Goal: Task Accomplishment & Management: Manage account settings

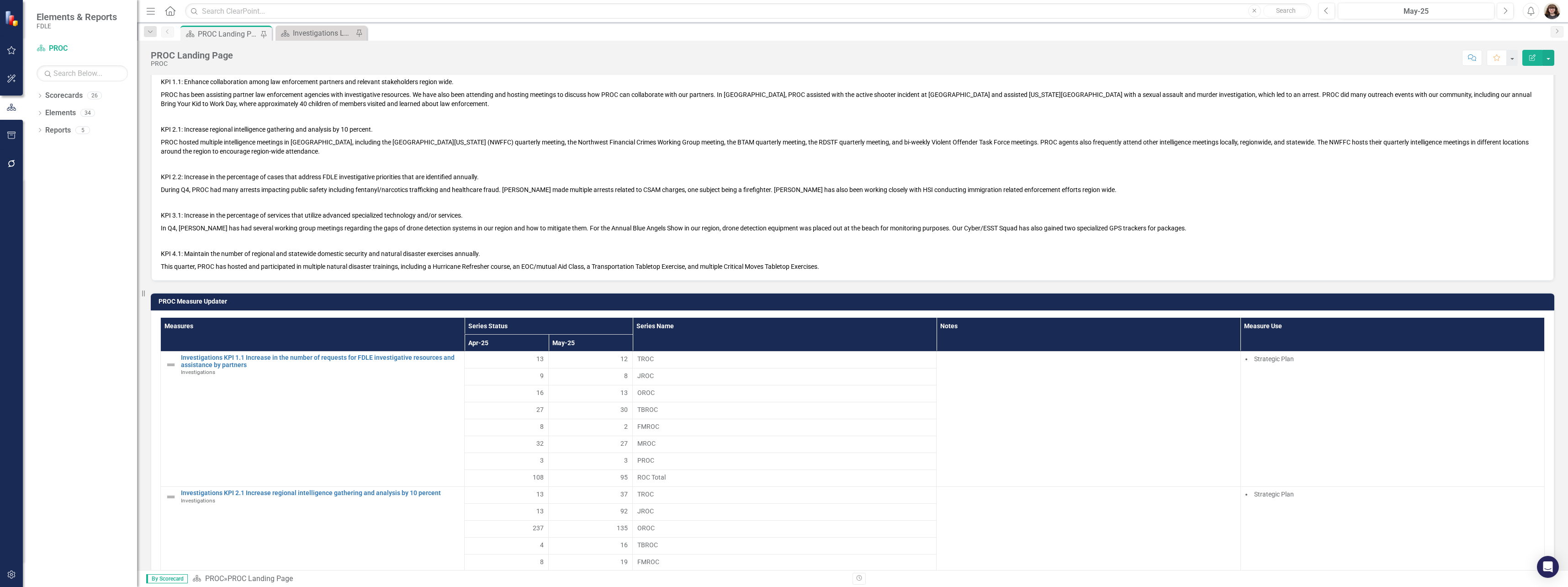
scroll to position [594, 0]
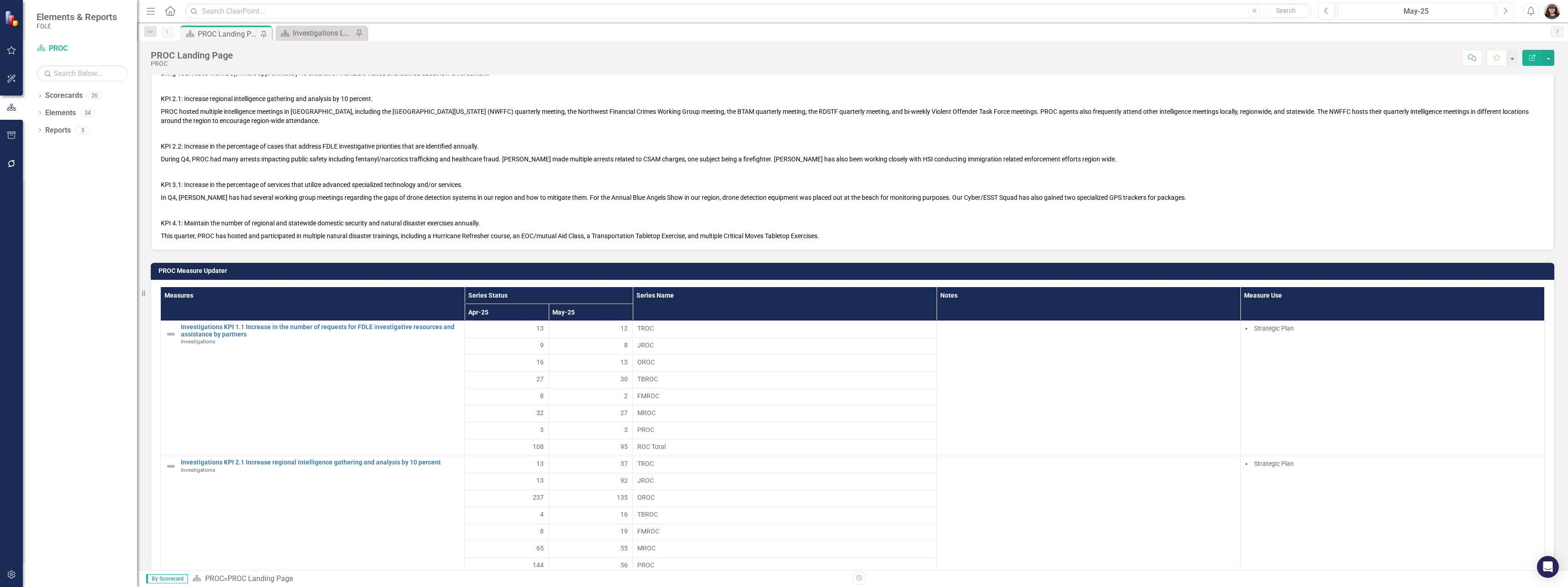
click at [1510, 9] on button "Next" at bounding box center [1505, 11] width 17 height 16
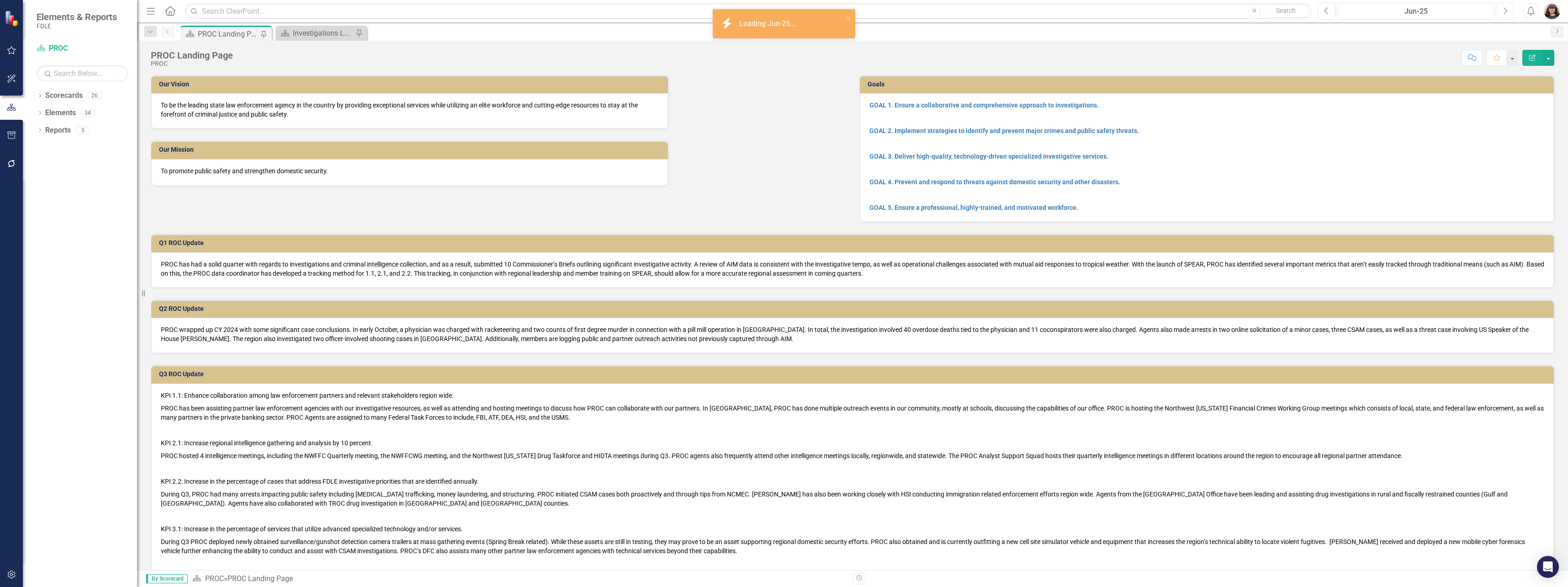
click at [1510, 12] on button "Next" at bounding box center [1505, 11] width 17 height 16
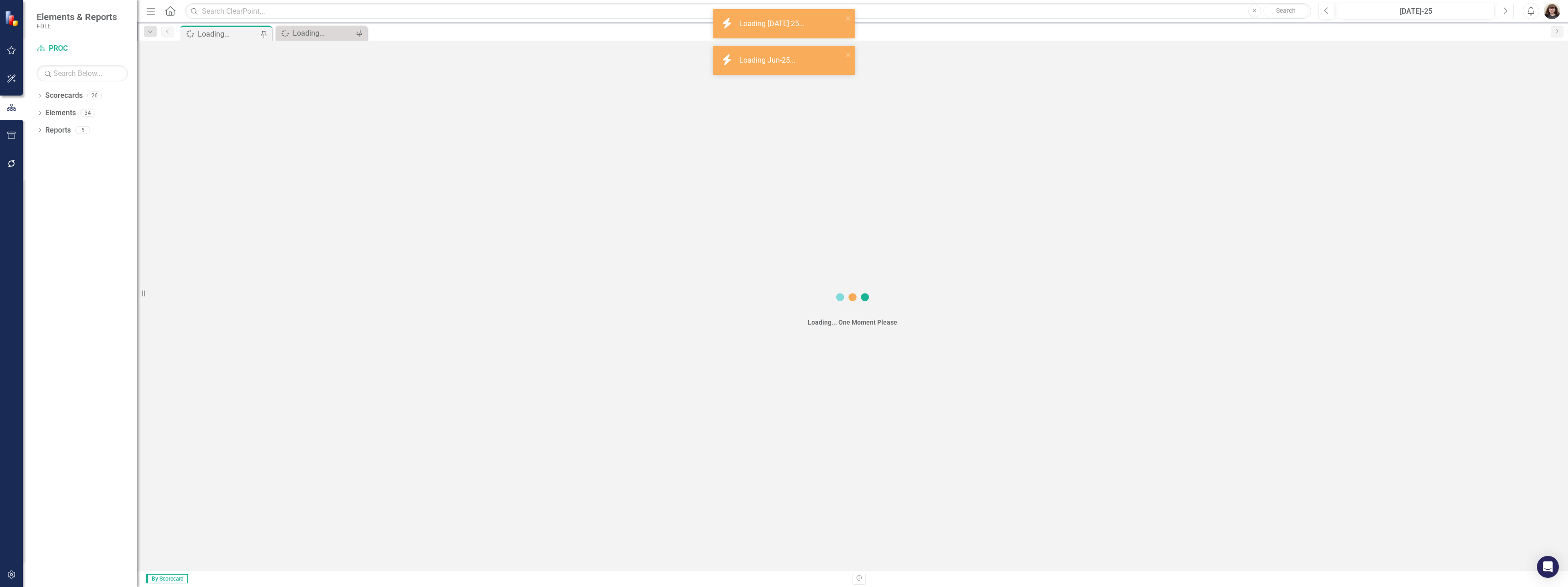
click at [1510, 12] on button "Next" at bounding box center [1505, 11] width 17 height 16
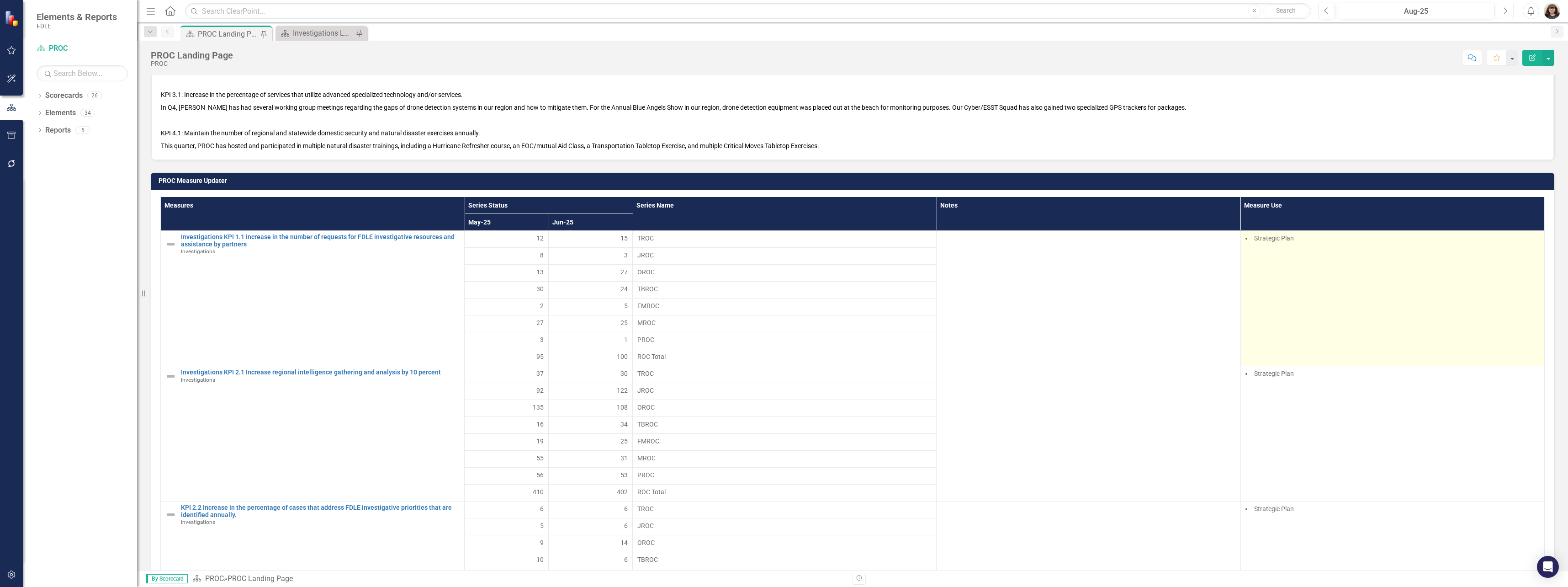
scroll to position [777, 0]
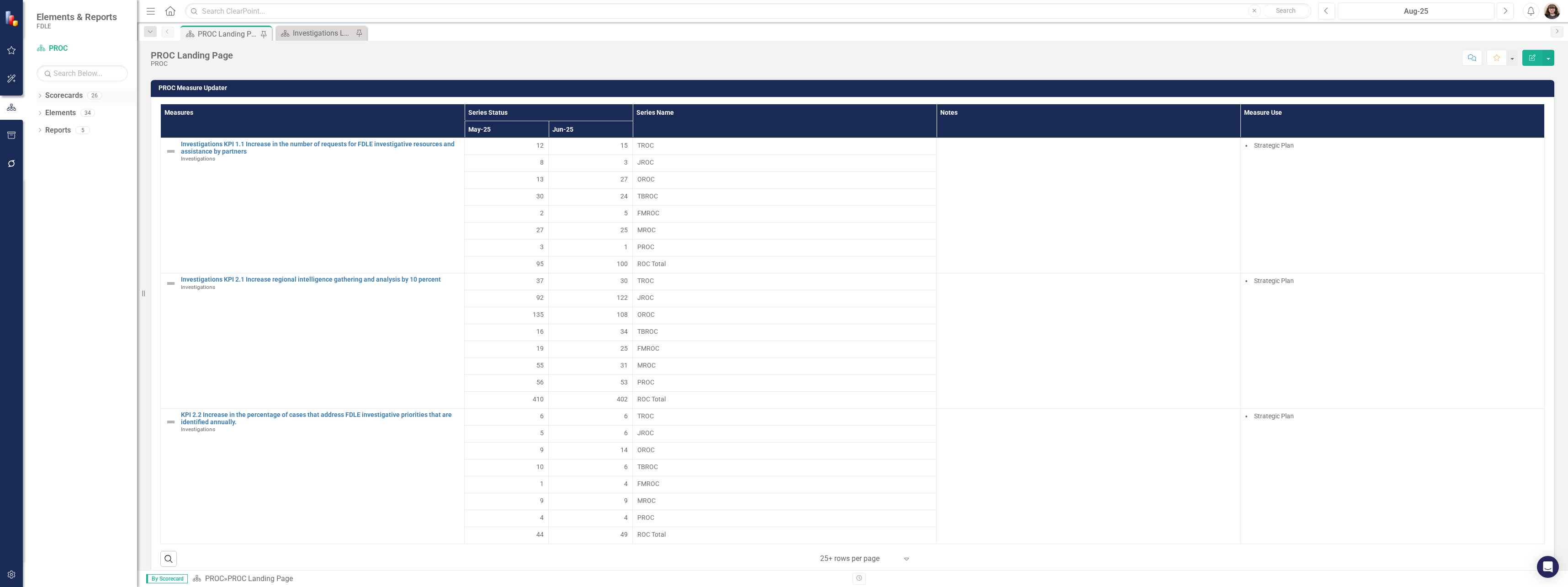
click at [41, 97] on icon "Dropdown" at bounding box center [40, 97] width 7 height 5
drag, startPoint x: 43, startPoint y: 150, endPoint x: 27, endPoint y: 138, distance: 20.0
click at [44, 150] on div "Dropdown" at bounding box center [44, 147] width 7 height 8
click at [56, 163] on icon "Dropdown" at bounding box center [54, 164] width 7 height 5
click at [83, 249] on link "PROC" at bounding box center [103, 251] width 69 height 10
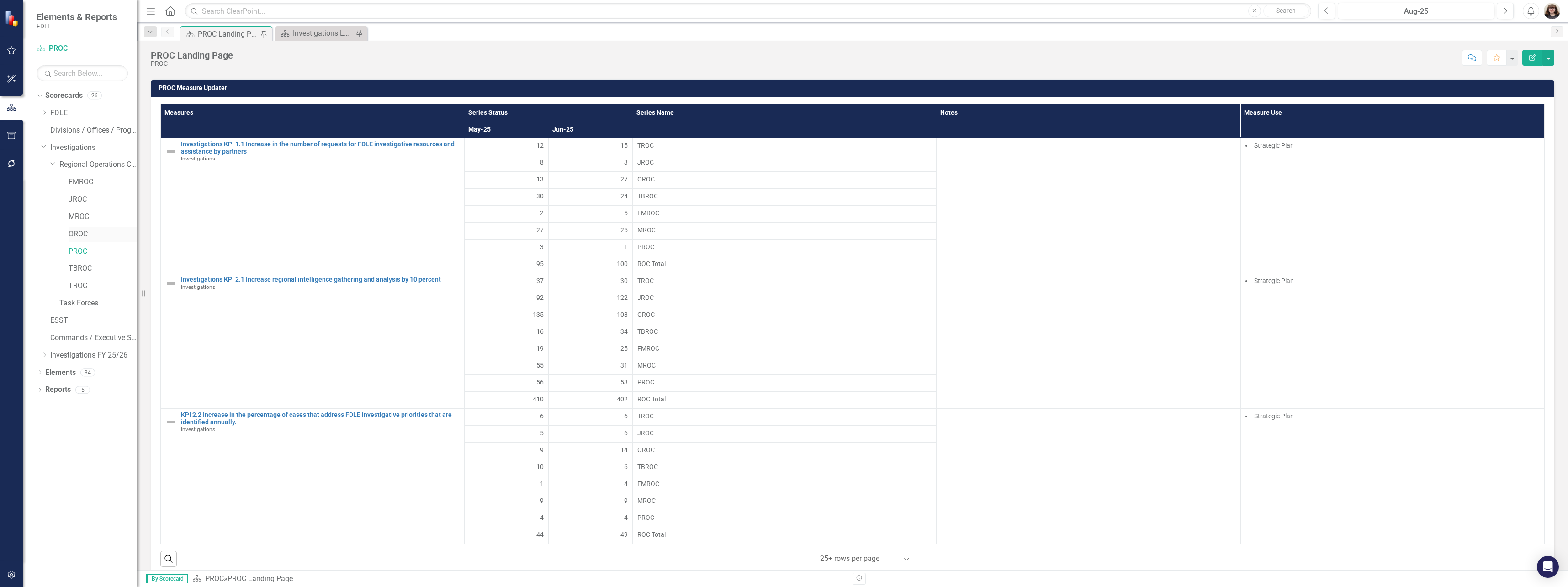
click at [78, 231] on link "OROC" at bounding box center [103, 234] width 69 height 10
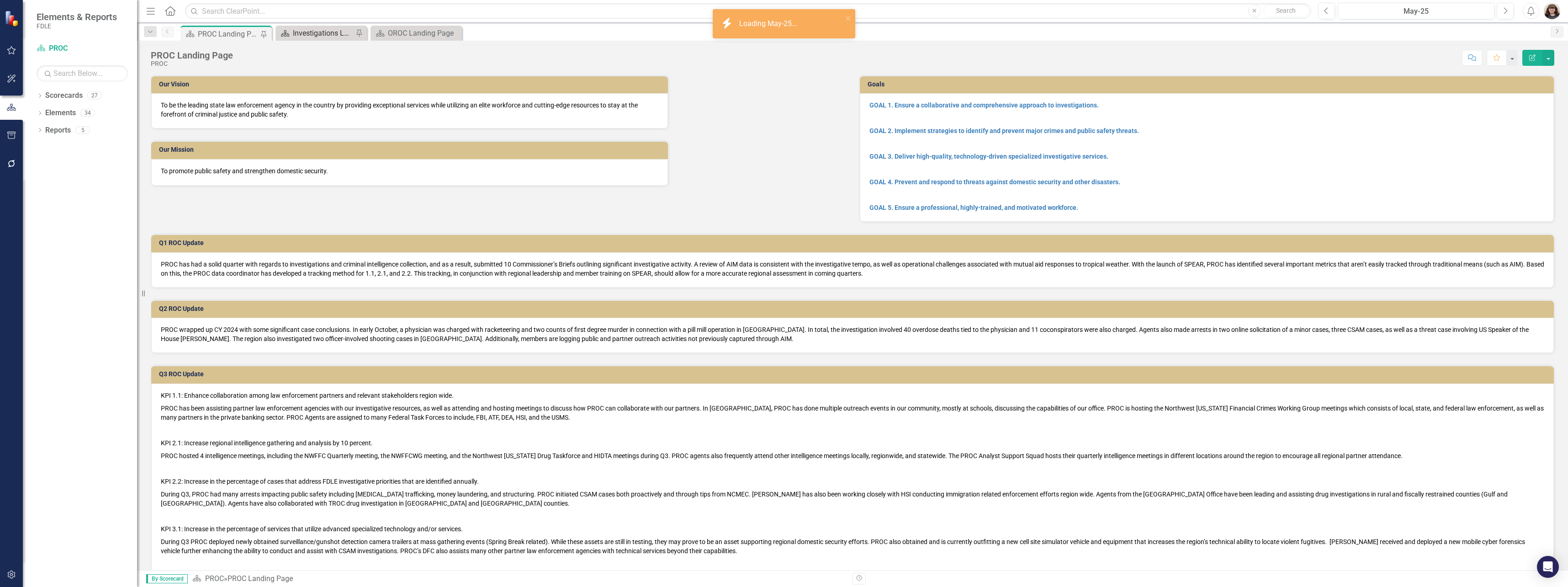
click at [303, 32] on div "Investigations Landing Page" at bounding box center [323, 33] width 60 height 12
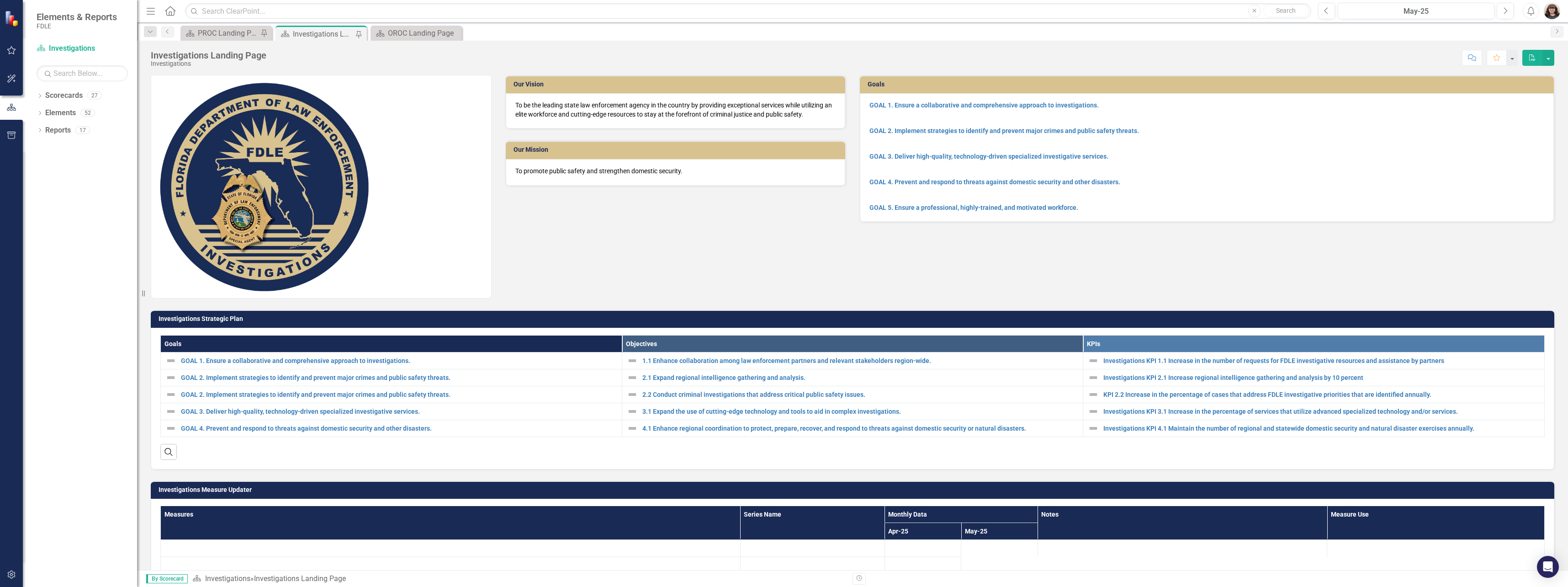
scroll to position [228, 0]
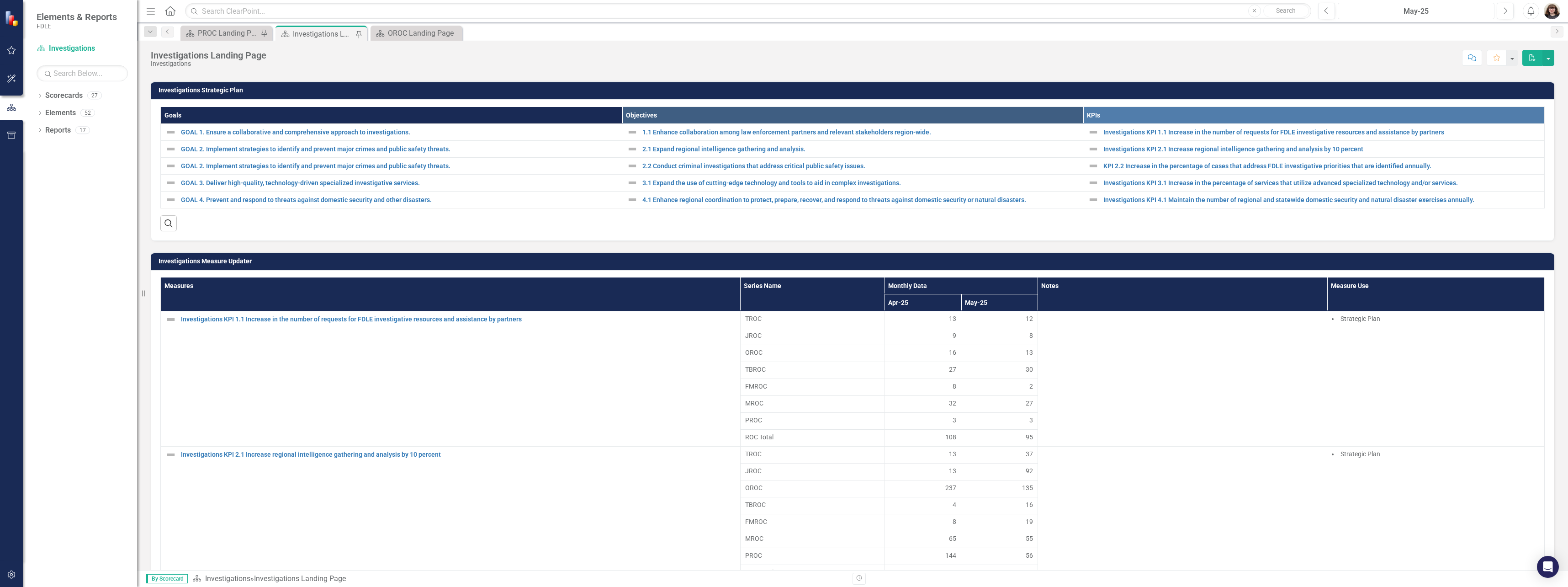
click at [1449, 14] on div "May-25" at bounding box center [1416, 12] width 150 height 11
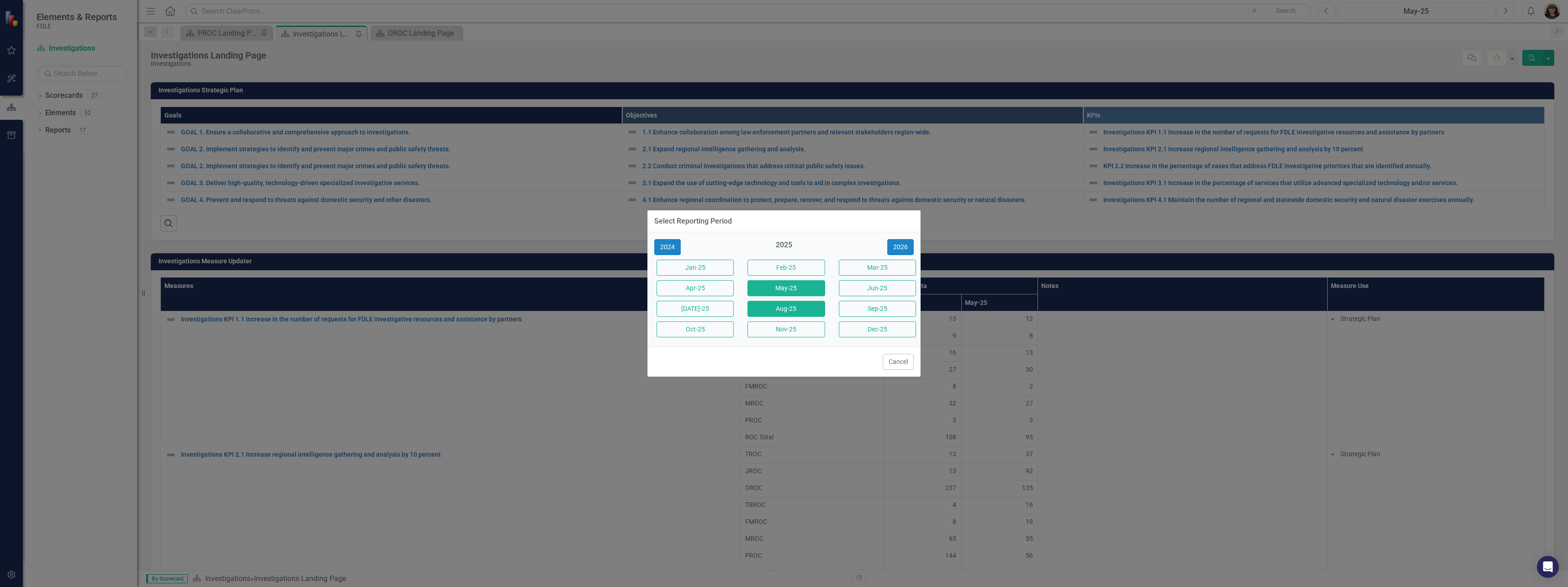
click at [789, 313] on button "Aug-25" at bounding box center [786, 309] width 77 height 16
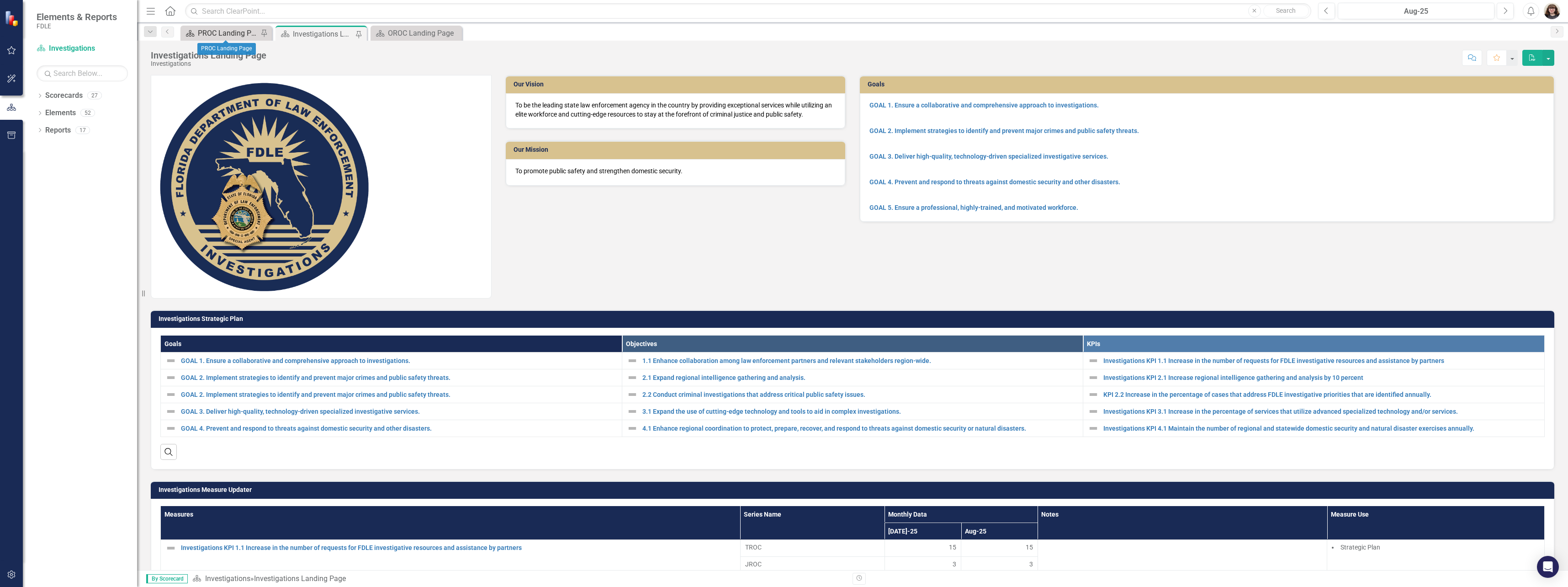
click at [248, 30] on div "PROC Landing Page" at bounding box center [228, 33] width 60 height 12
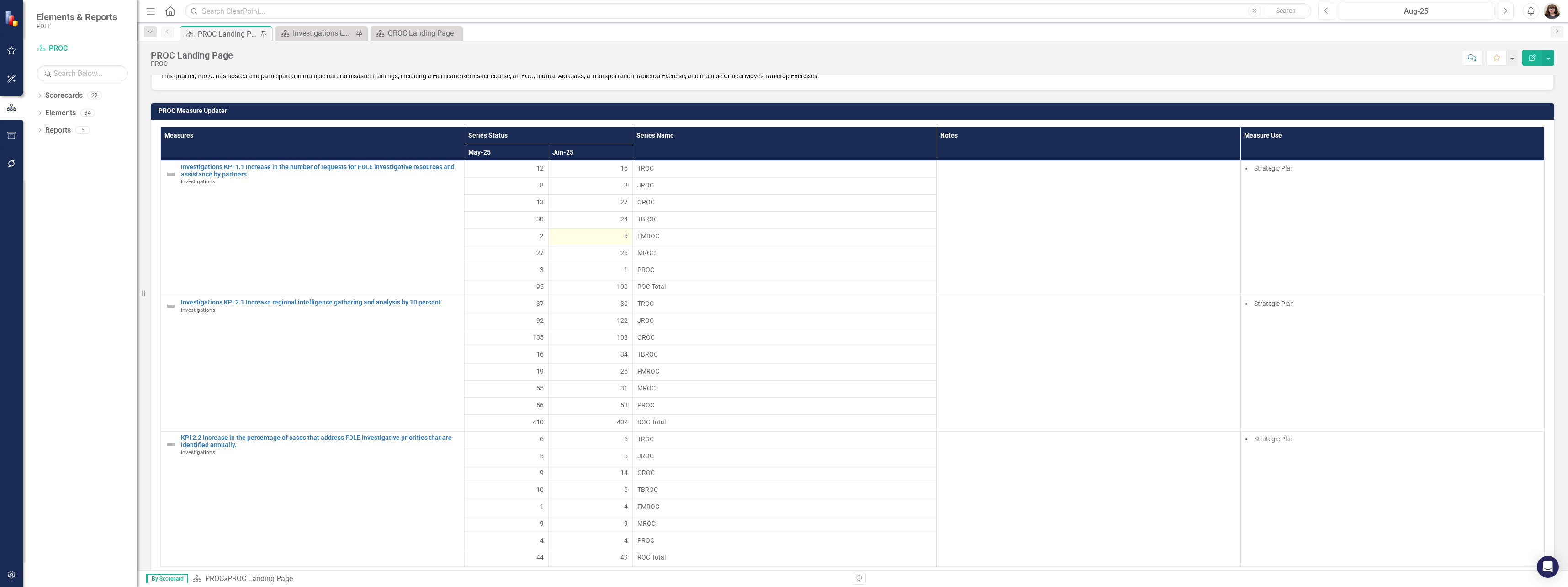
scroll to position [731, 0]
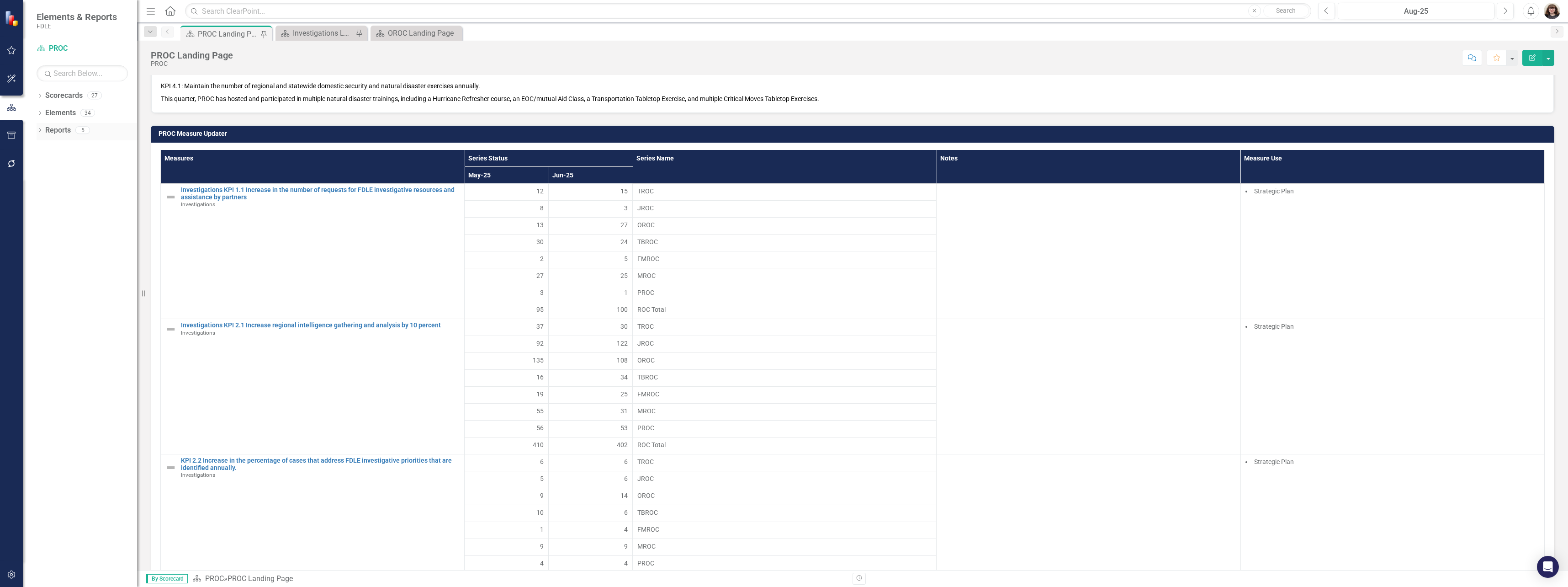
click at [40, 130] on icon "Dropdown" at bounding box center [40, 131] width 7 height 5
click at [55, 158] on div "PROC Landing Page" at bounding box center [93, 163] width 89 height 9
click at [63, 151] on link "Scorecard Scorecards" at bounding box center [74, 146] width 50 height 10
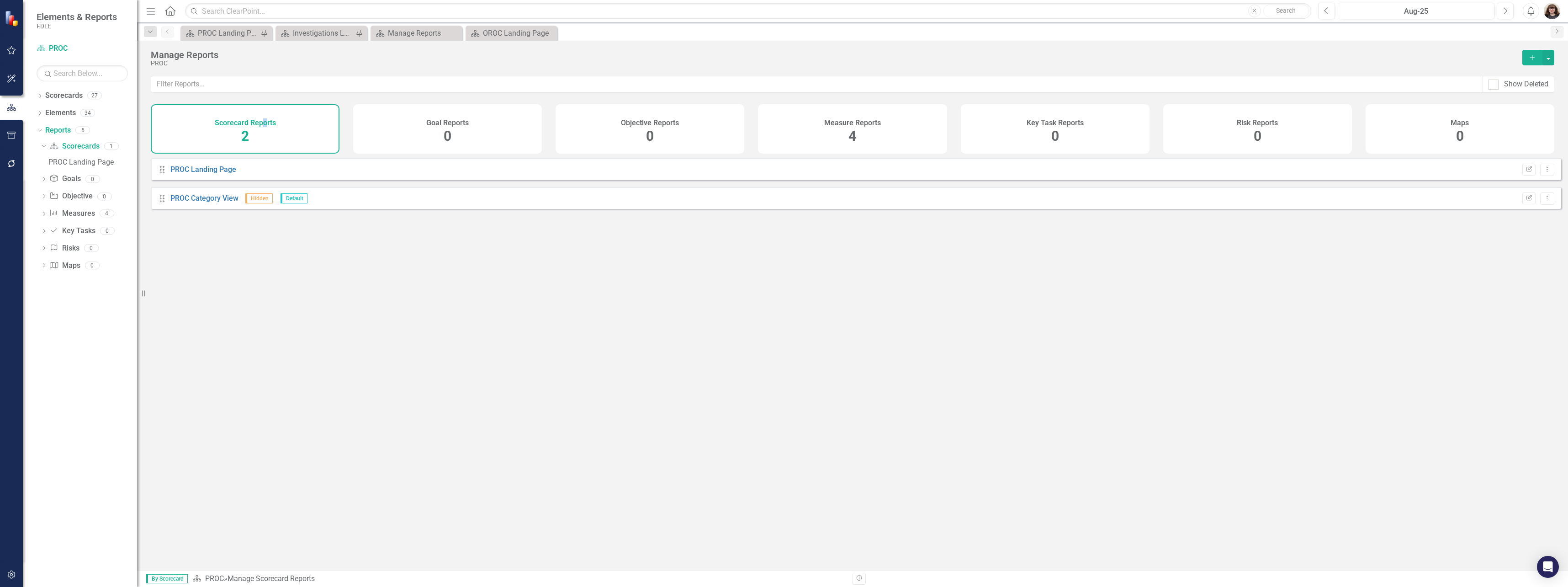
click at [265, 133] on div "Scorecard Reports 2" at bounding box center [245, 128] width 189 height 49
click at [206, 203] on link "PROC Category View" at bounding box center [205, 198] width 68 height 9
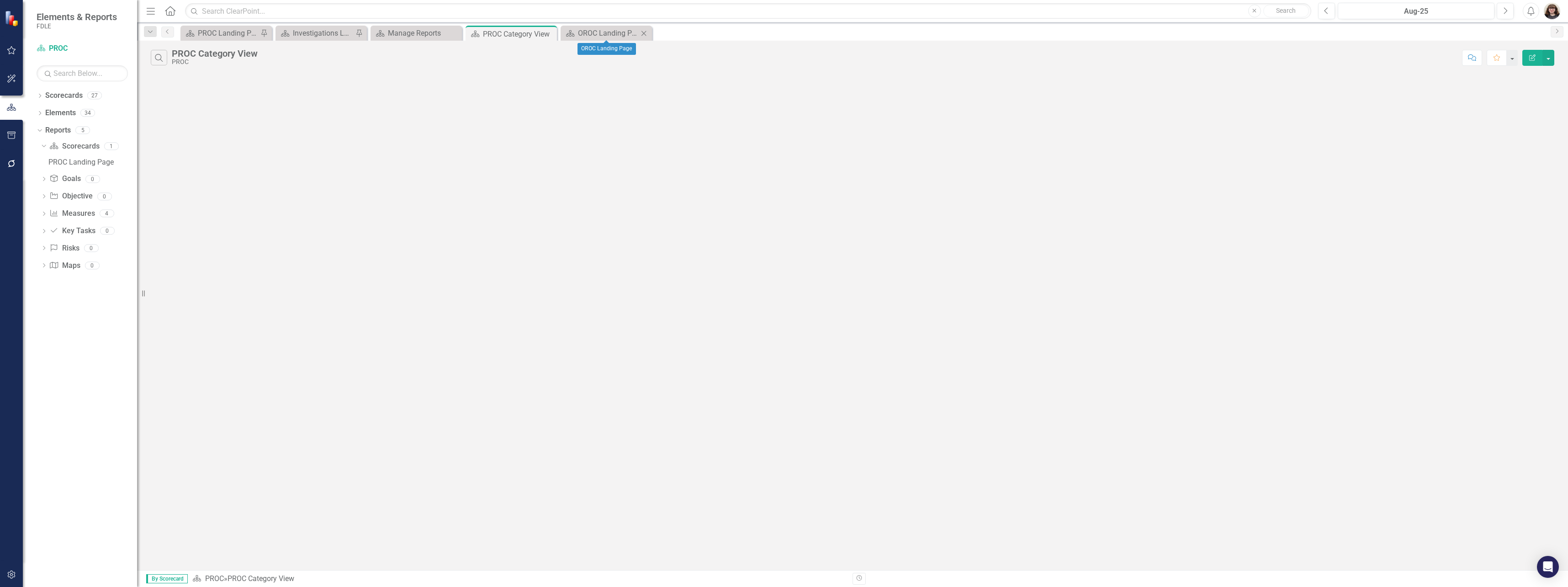
click at [646, 33] on icon "Close" at bounding box center [643, 33] width 9 height 7
click at [548, 32] on icon "Close" at bounding box center [548, 33] width 9 height 7
drag, startPoint x: 361, startPoint y: 124, endPoint x: 352, endPoint y: 122, distance: 9.2
click at [362, 124] on div "Search PROC Category View PROC Comment Favorite Edit Report" at bounding box center [852, 305] width 1431 height 529
click at [67, 217] on link "Measure Measures" at bounding box center [72, 213] width 45 height 10
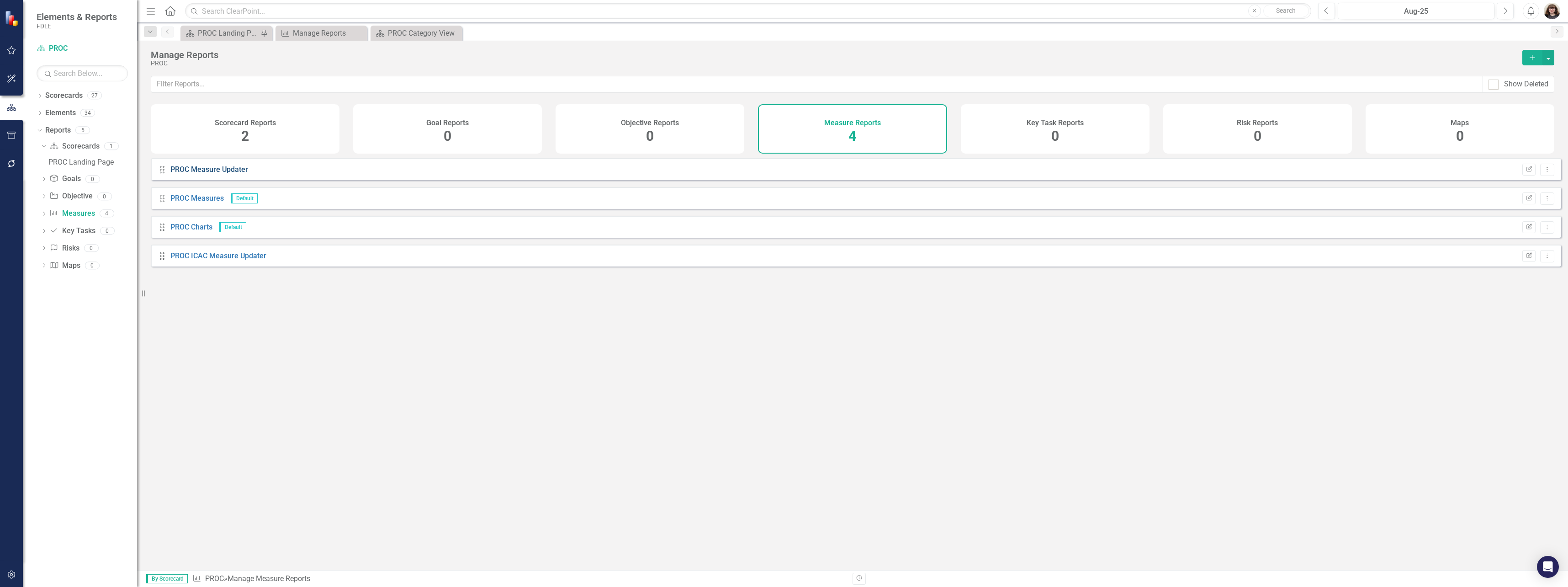
click at [208, 174] on link "PROC Measure Updater" at bounding box center [209, 169] width 78 height 9
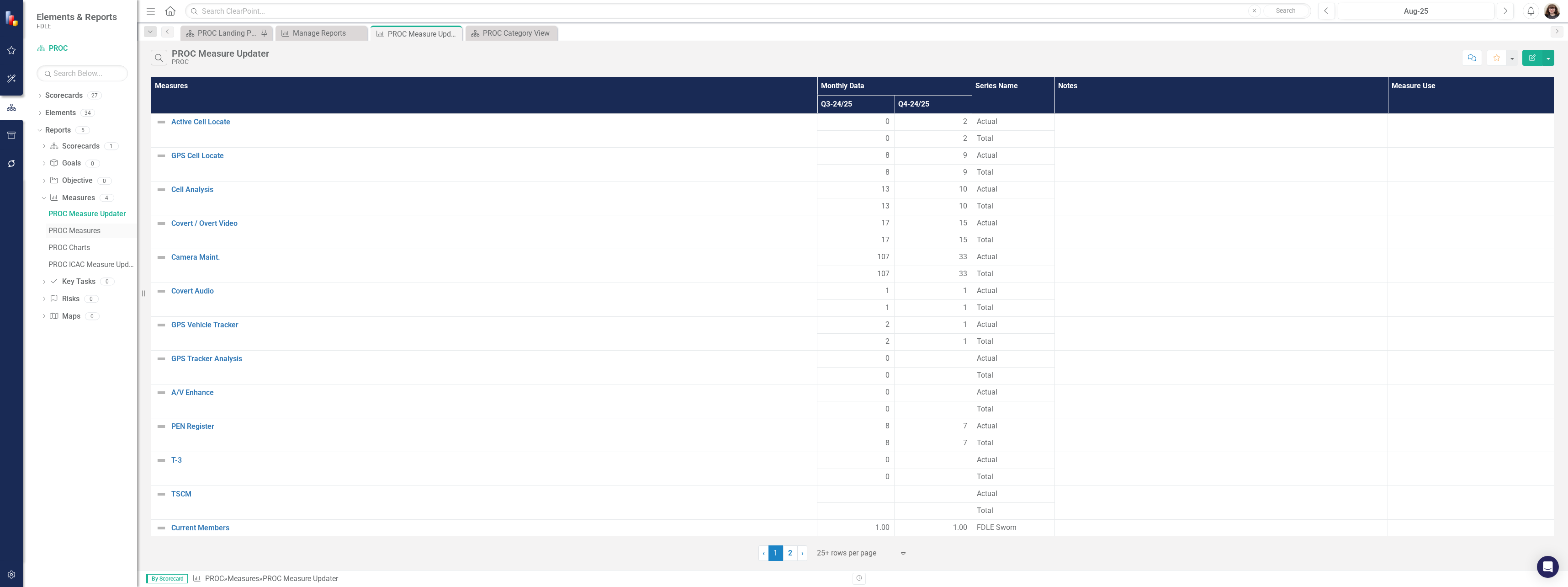
click at [85, 234] on div "PROC Measures" at bounding box center [93, 231] width 89 height 9
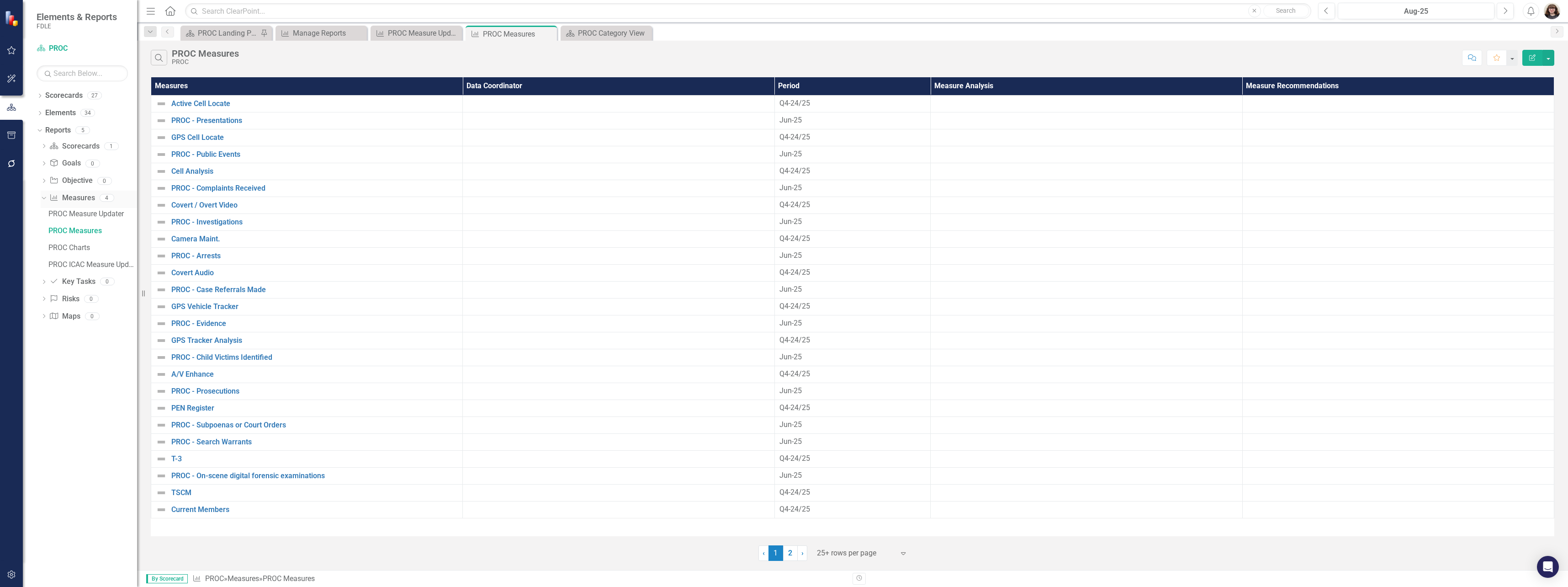
click at [44, 199] on icon at bounding box center [43, 199] width 4 height 2
click at [60, 133] on link "Reports" at bounding box center [58, 130] width 26 height 10
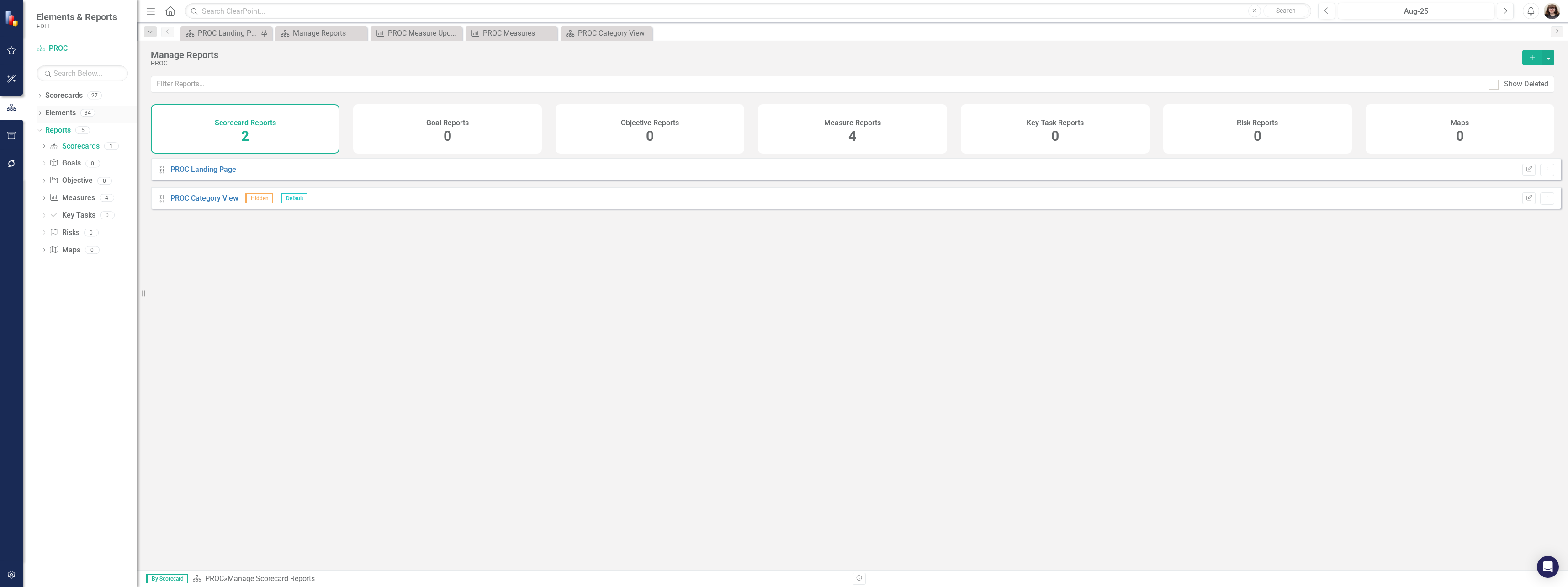
click at [60, 112] on link "Elements" at bounding box center [60, 113] width 30 height 10
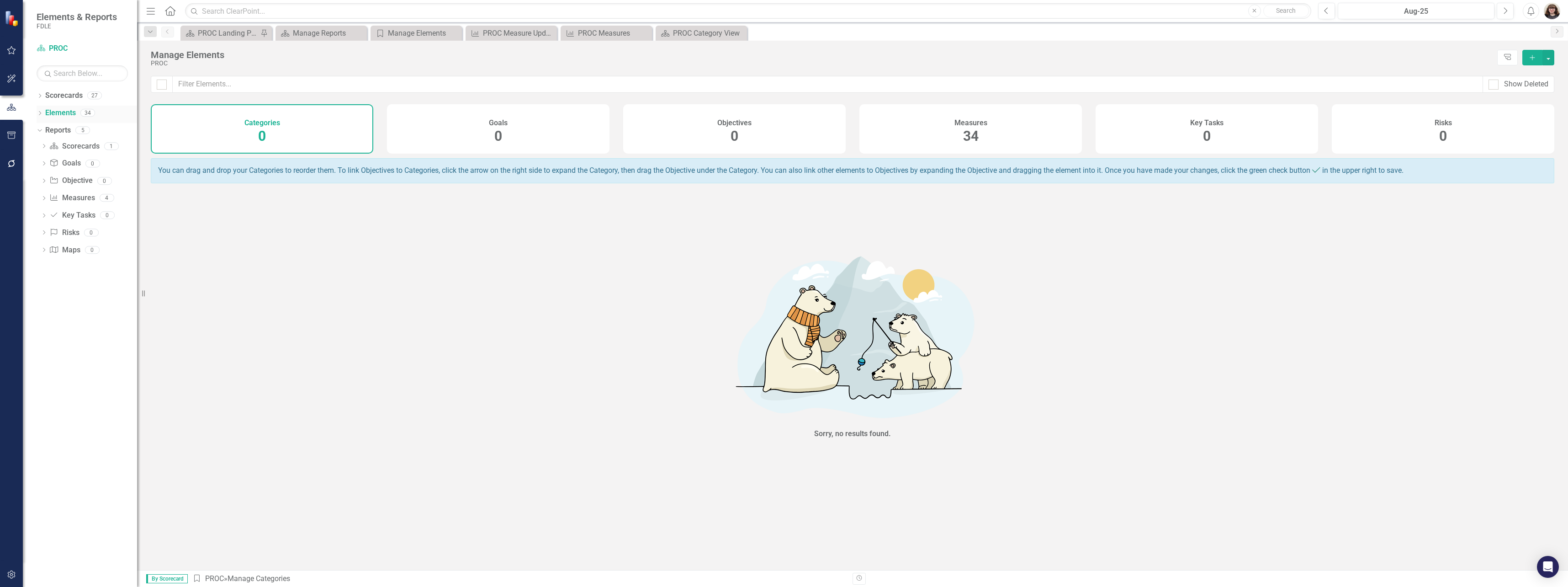
click at [43, 111] on icon "Dropdown" at bounding box center [40, 114] width 7 height 5
click at [72, 161] on link "Measure Measures" at bounding box center [72, 164] width 45 height 10
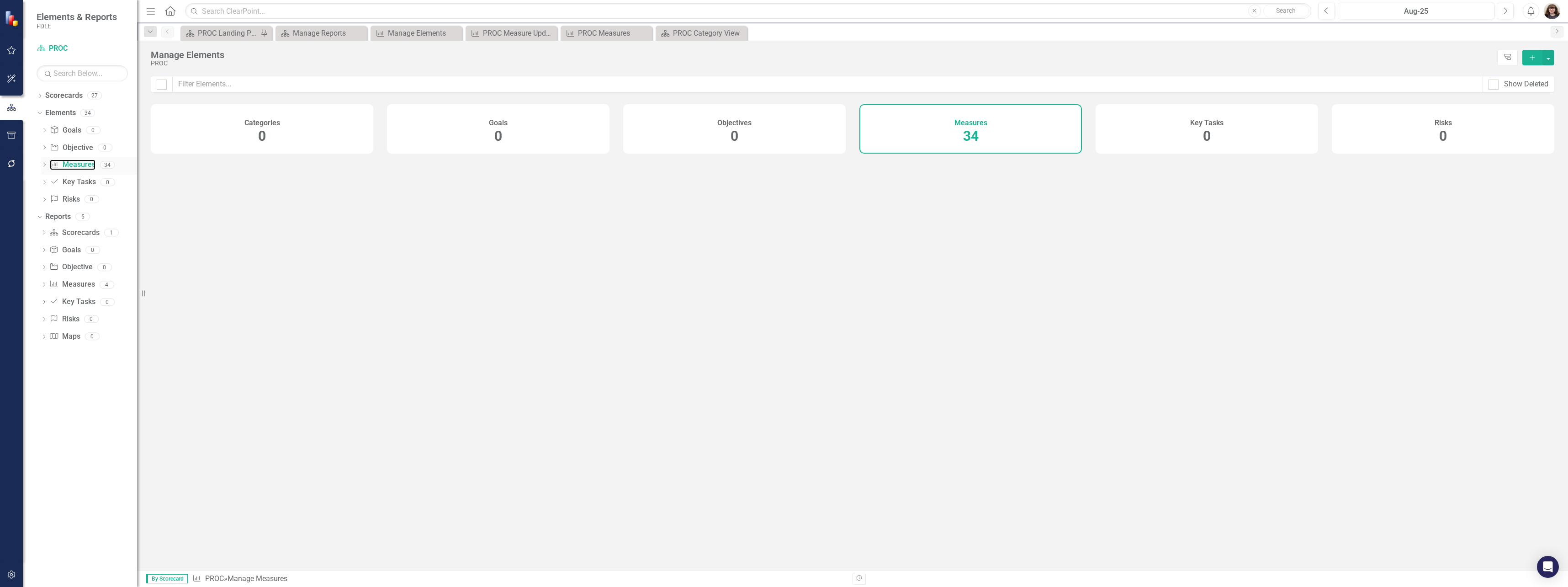
checkbox input "false"
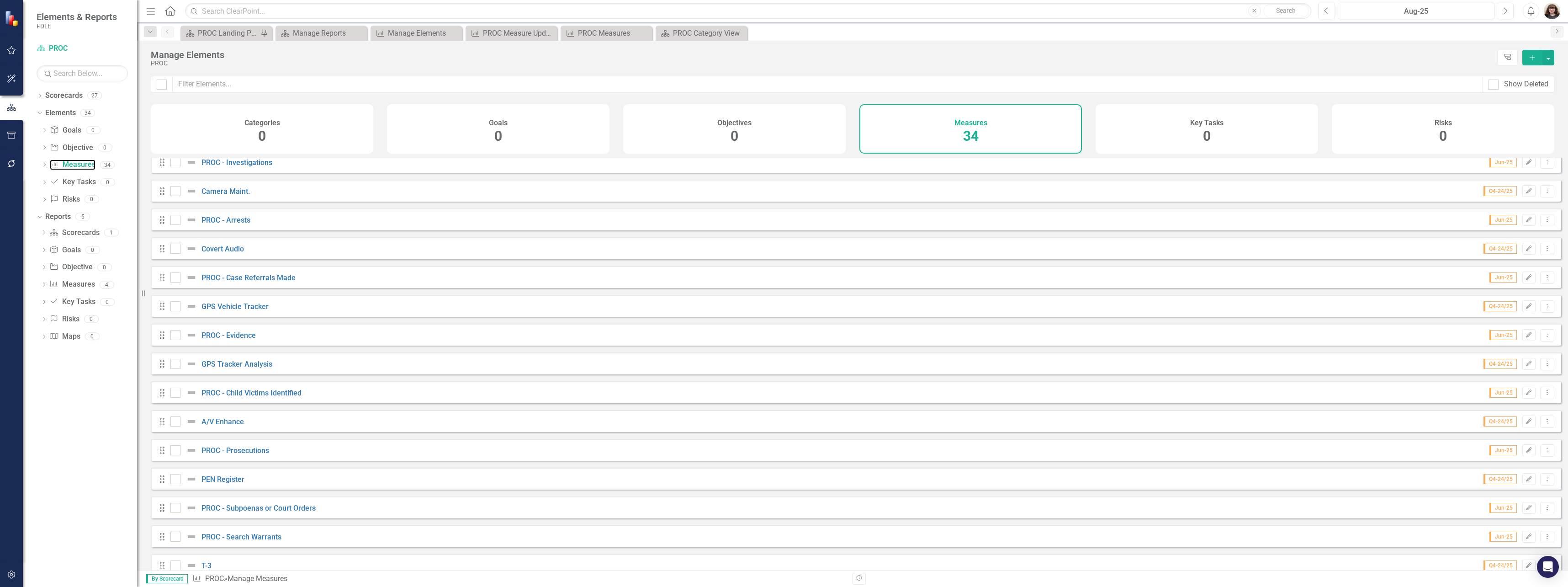
scroll to position [46, 0]
click at [65, 100] on link "Scorecards" at bounding box center [64, 96] width 38 height 10
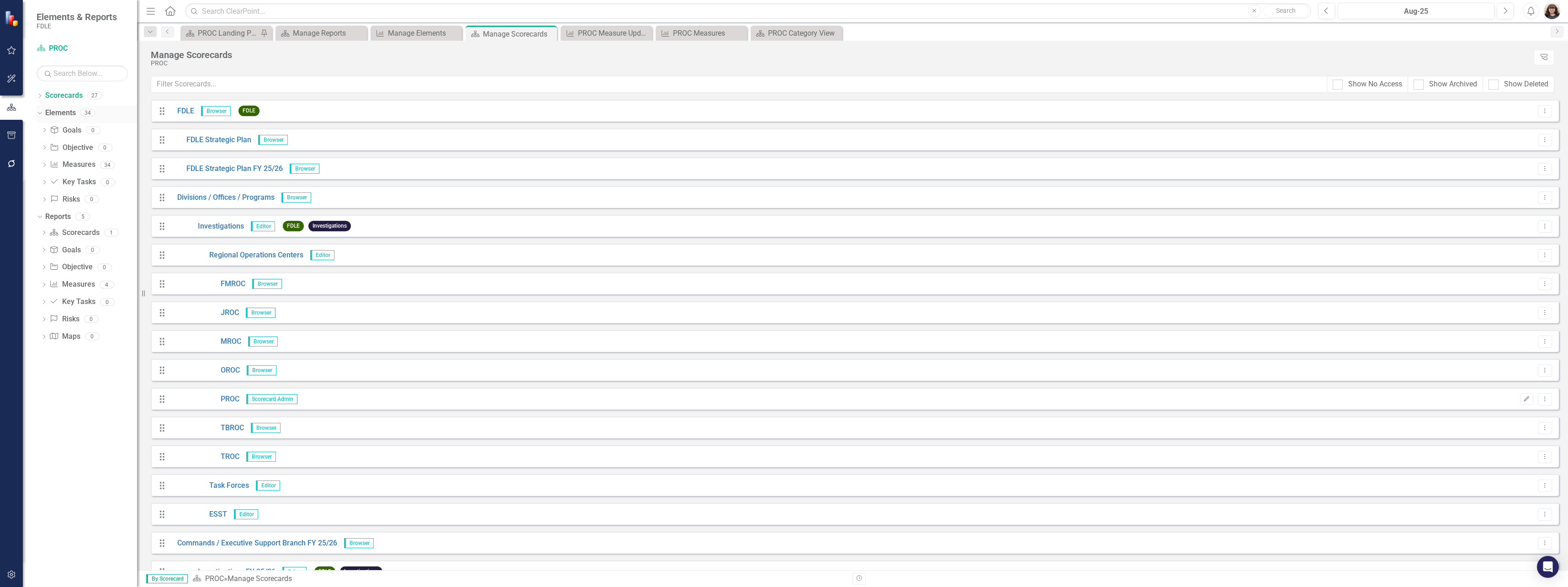
click at [43, 113] on div "Dropdown" at bounding box center [40, 114] width 7 height 5
click at [43, 128] on div "Dropdown Reports 5" at bounding box center [86, 132] width 100 height 18
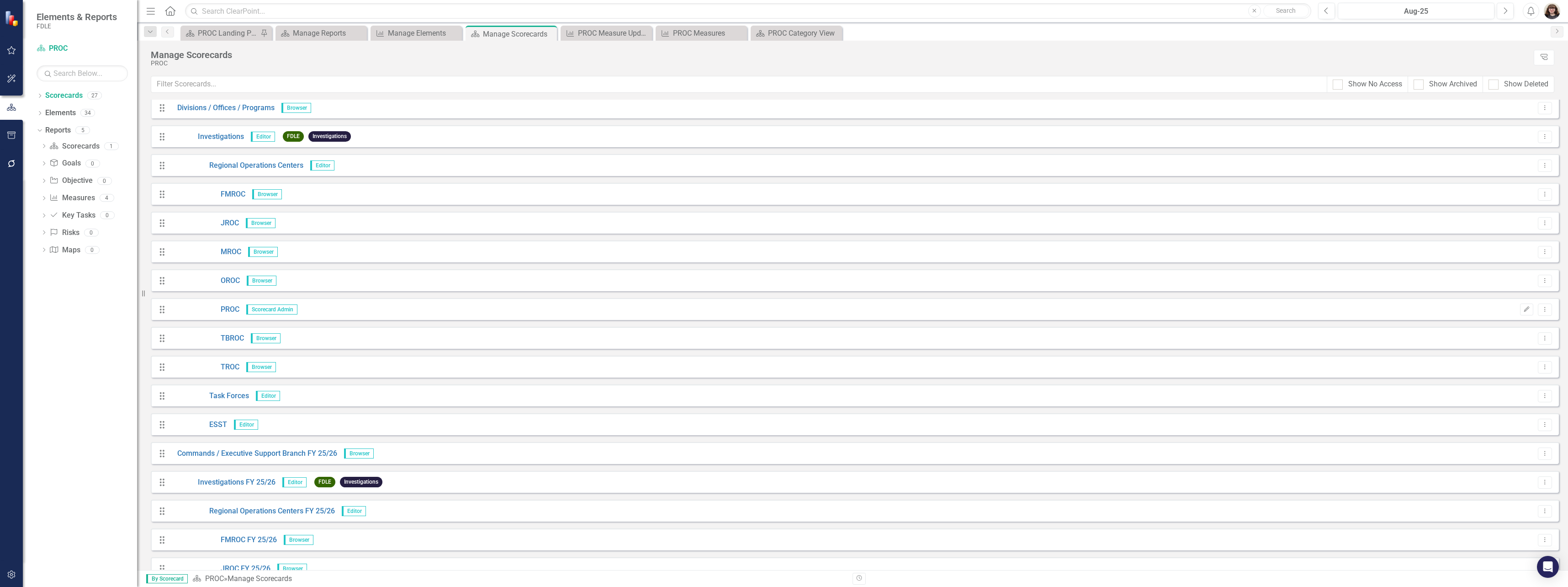
scroll to position [91, 0]
click at [252, 476] on link "Investigations FY 25/26" at bounding box center [223, 480] width 105 height 10
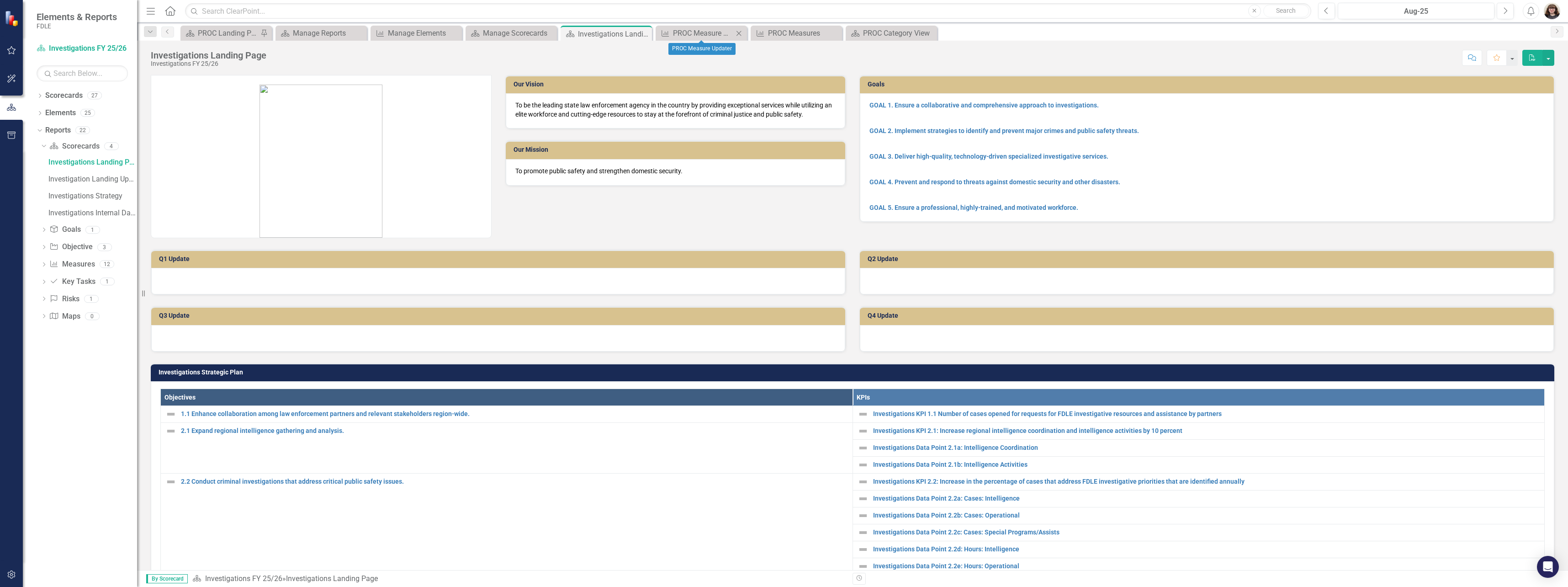
click at [743, 32] on icon "Close" at bounding box center [738, 33] width 9 height 7
click at [740, 32] on icon "Close" at bounding box center [738, 33] width 9 height 7
click at [0, 0] on icon "Close" at bounding box center [0, 0] width 0 height 0
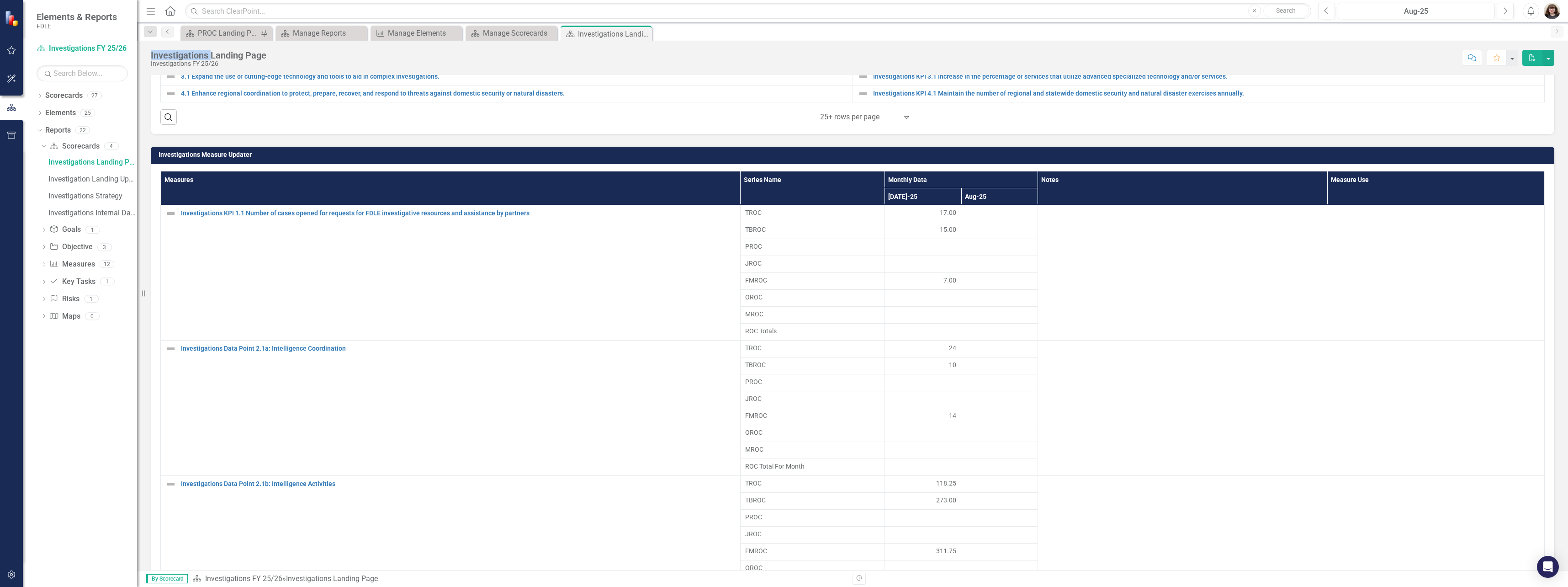
scroll to position [508, 0]
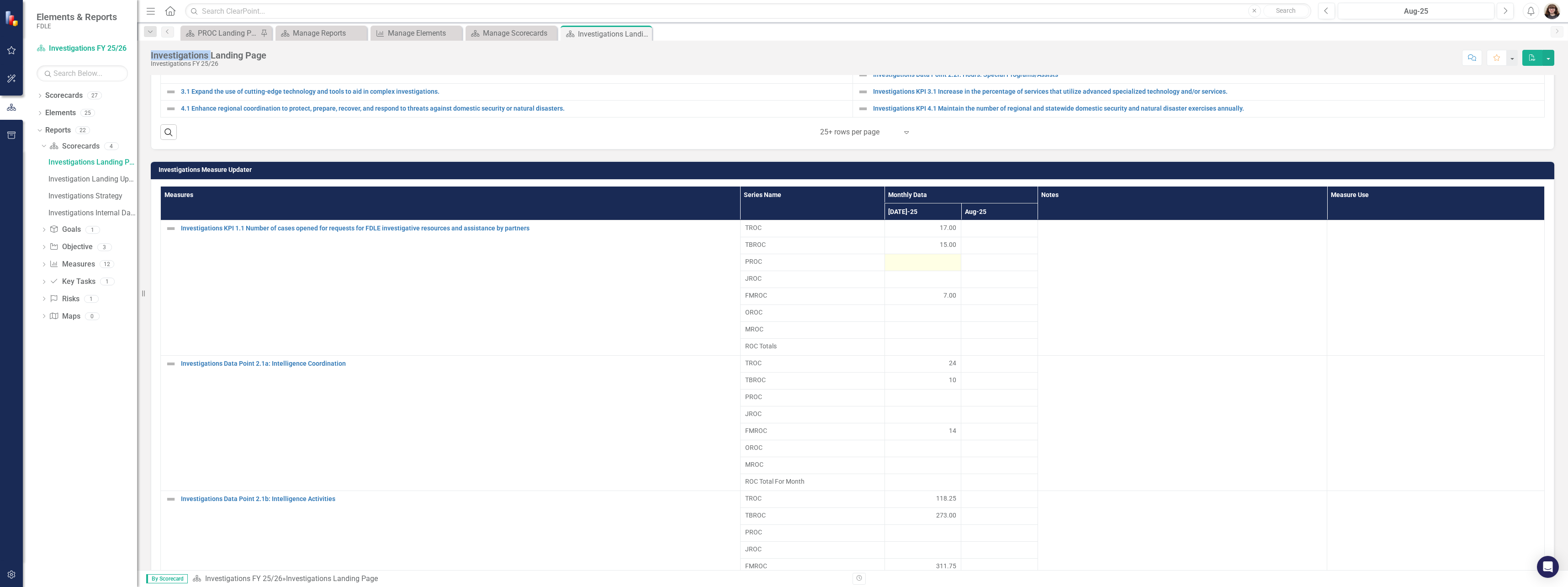
click at [897, 262] on div at bounding box center [923, 262] width 67 height 11
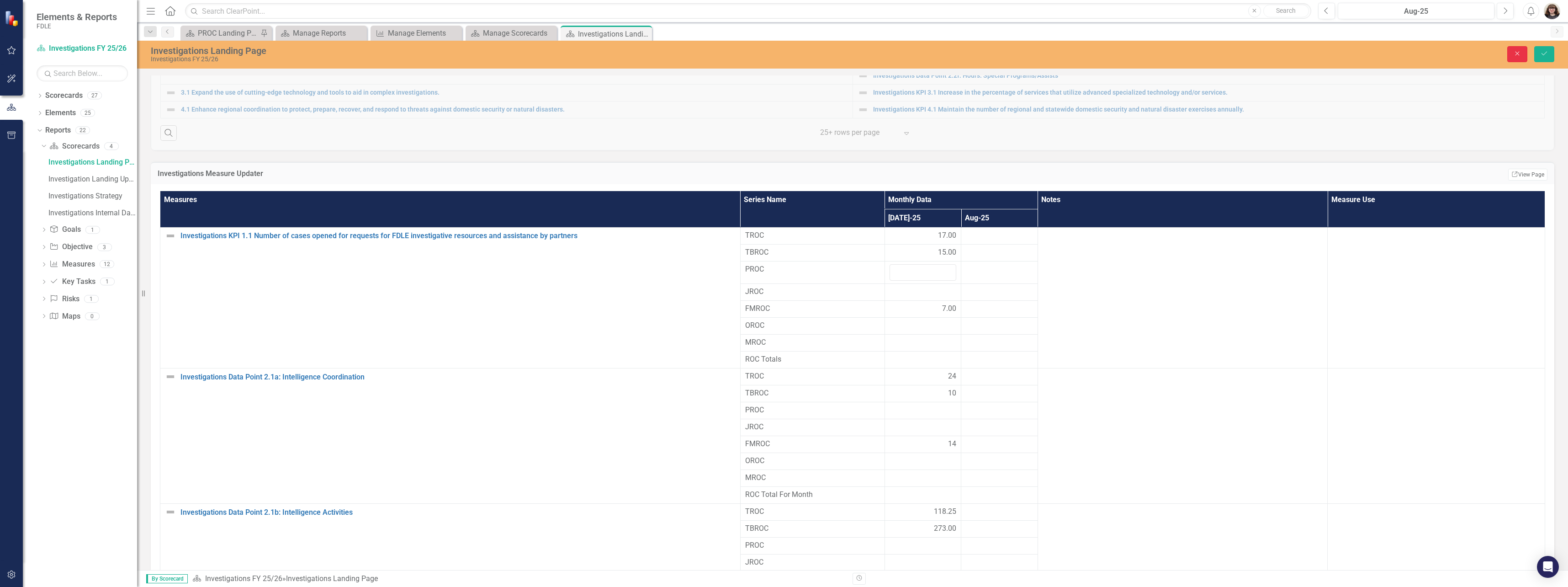
click at [1515, 57] on icon "Close" at bounding box center [1517, 54] width 9 height 7
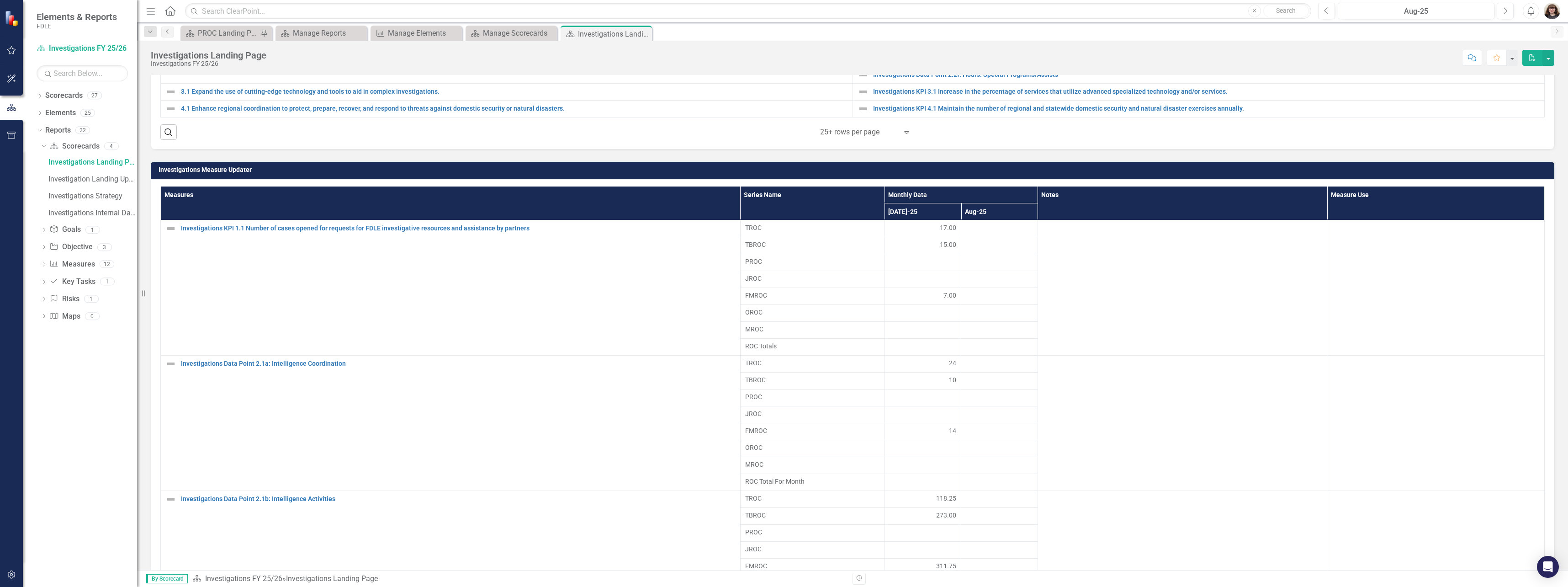
drag, startPoint x: 69, startPoint y: 162, endPoint x: 334, endPoint y: 155, distance: 265.1
click at [334, 155] on div "Investigations Measure Updater Measures Series Name Monthly Data Notes Measure …" at bounding box center [852, 413] width 1417 height 528
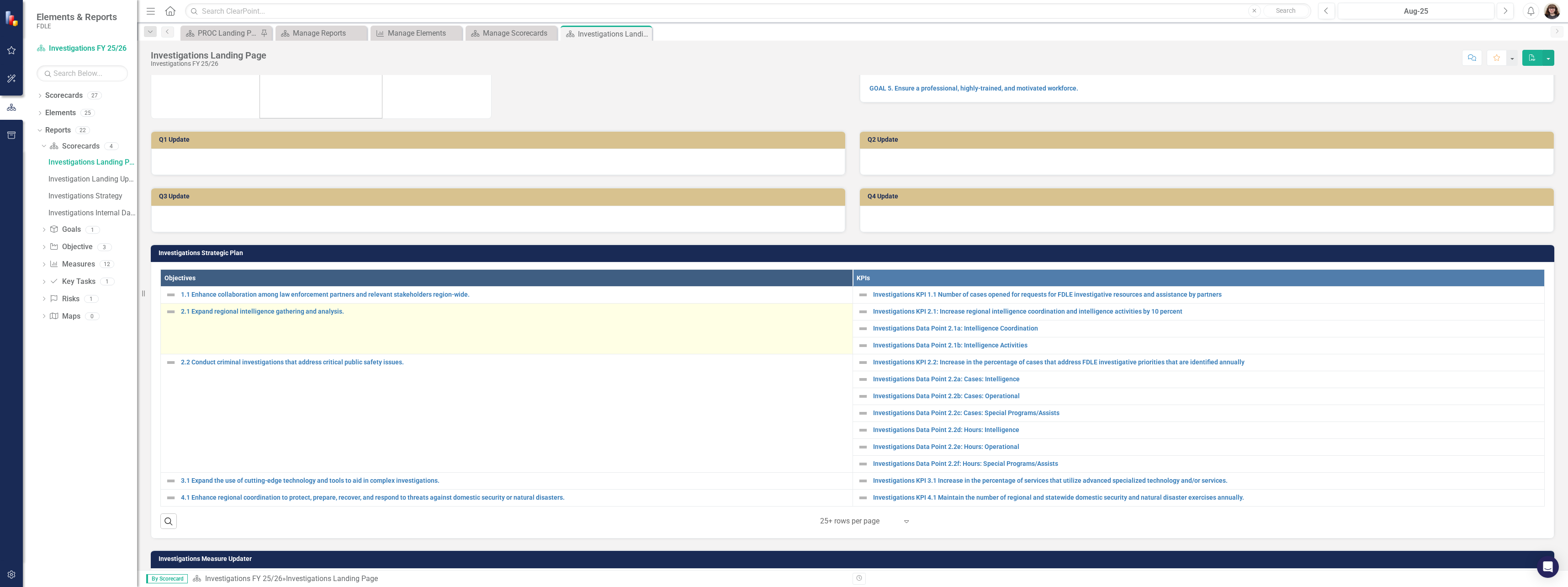
scroll to position [0, 0]
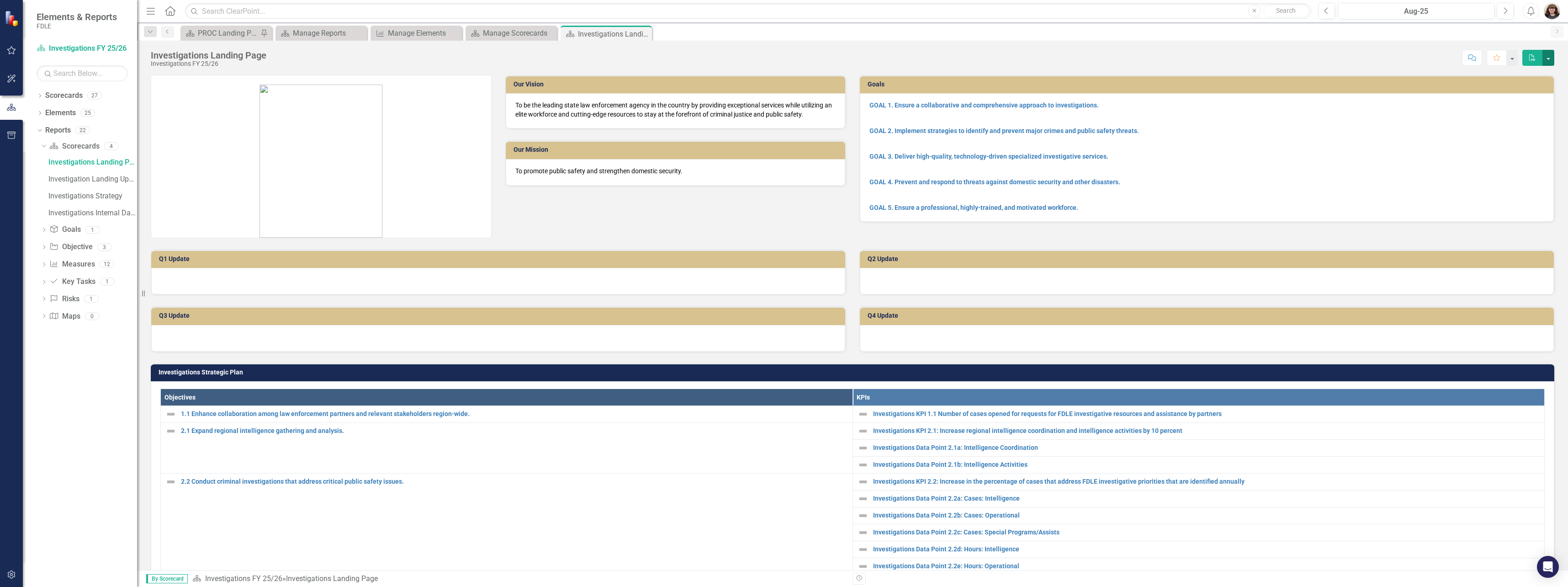
click at [1552, 55] on button "button" at bounding box center [1549, 58] width 12 height 16
drag, startPoint x: 1182, startPoint y: 69, endPoint x: 744, endPoint y: 21, distance: 440.6
click at [1164, 69] on div "Investigations Landing Page Investigations FY 25/26 Score: N/A Aug-25 Completed…" at bounding box center [852, 305] width 1431 height 529
drag, startPoint x: 621, startPoint y: 32, endPoint x: 609, endPoint y: 38, distance: 13.4
click at [603, 40] on div "Menu Home Search Close Search Previous Aug-25 Next Alerts User Edit Profile Dis…" at bounding box center [852, 294] width 1431 height 587
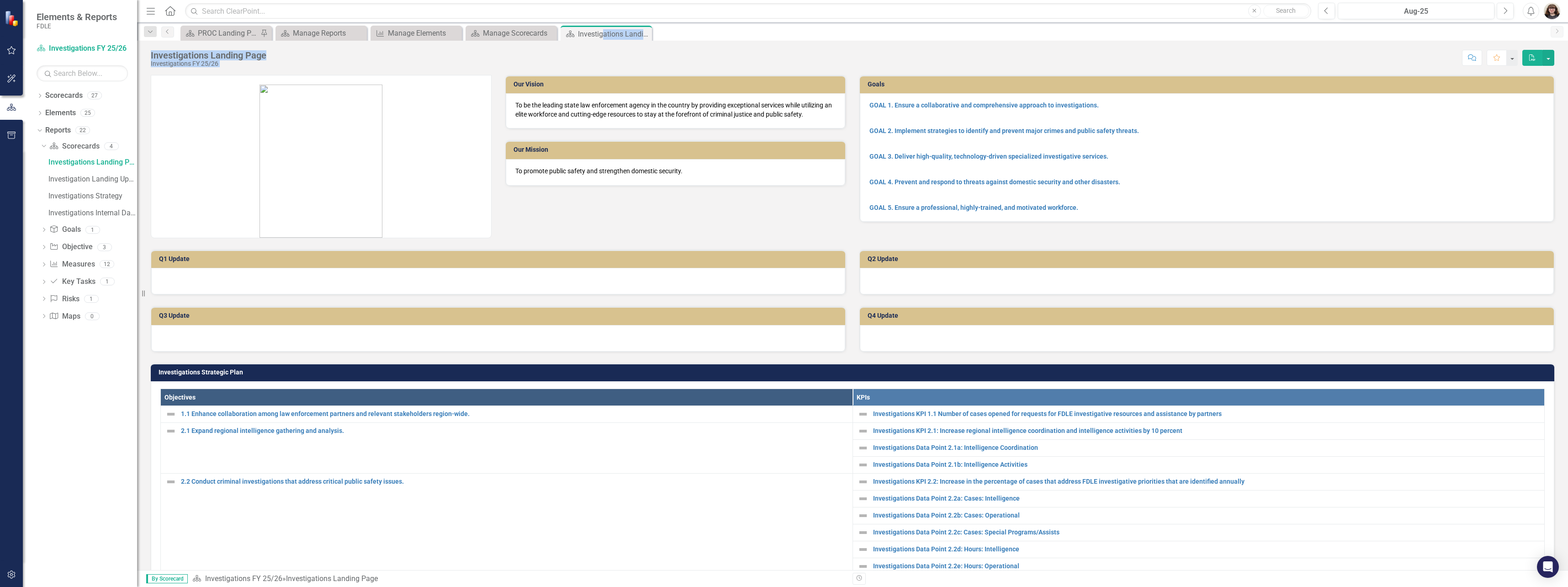
drag, startPoint x: 609, startPoint y: 38, endPoint x: 635, endPoint y: 63, distance: 36.1
click at [635, 63] on div "Score: N/A Aug-25 Completed Comment Favorite PDF" at bounding box center [912, 58] width 1283 height 16
click at [361, 33] on icon "Close" at bounding box center [359, 33] width 9 height 7
click at [359, 32] on icon "Close" at bounding box center [359, 33] width 9 height 7
click at [358, 32] on icon "Close" at bounding box center [359, 33] width 9 height 7
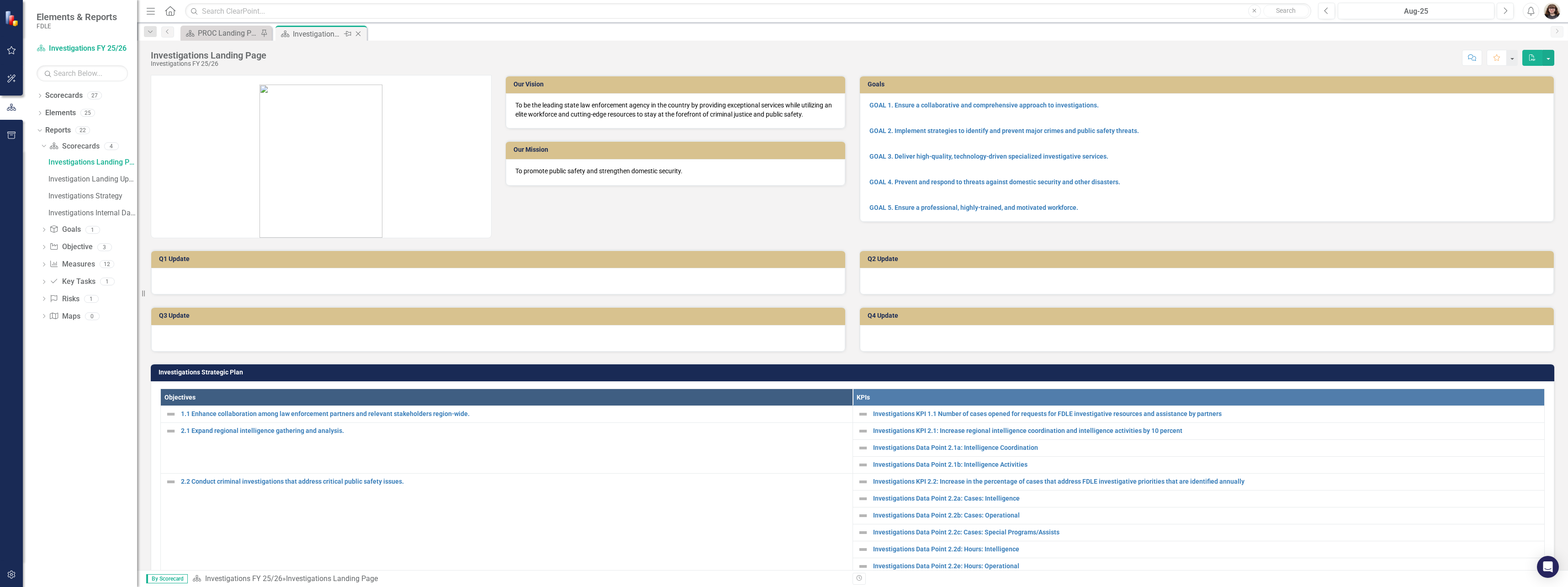
click at [351, 34] on icon "Pin" at bounding box center [348, 33] width 7 height 9
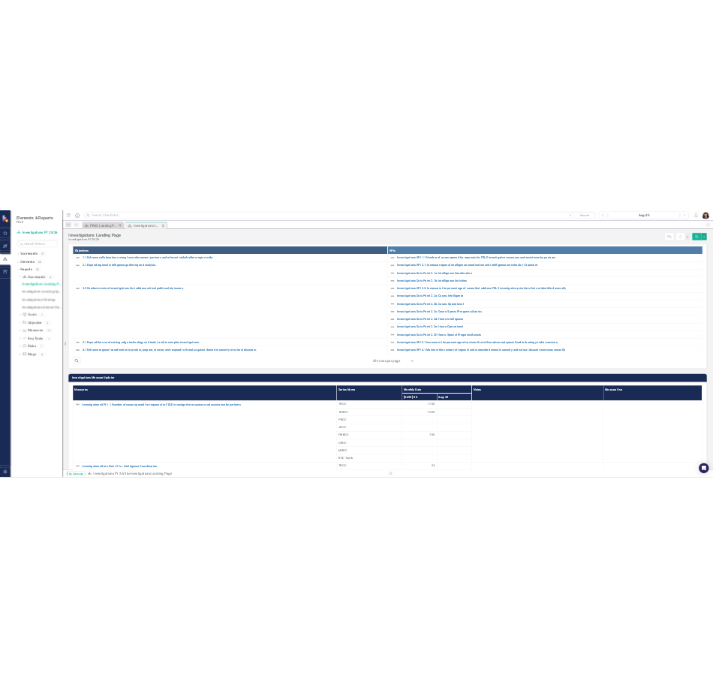
scroll to position [751, 0]
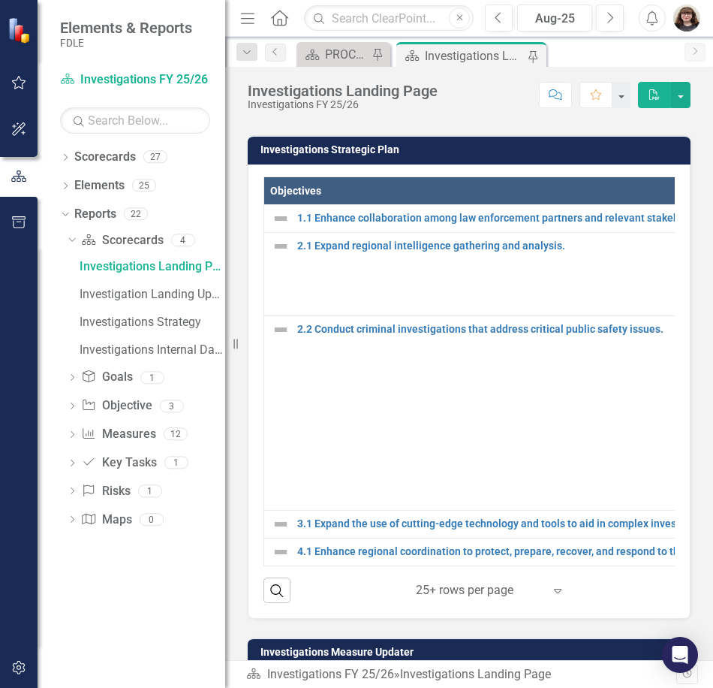
drag, startPoint x: 227, startPoint y: 133, endPoint x: 209, endPoint y: 132, distance: 17.3
click at [209, 132] on div "Elements & Reports FDLE Scorecard Investigations FY 25/26 Search Dropdown Score…" at bounding box center [112, 344] width 225 height 688
drag, startPoint x: 234, startPoint y: 347, endPoint x: 205, endPoint y: 354, distance: 30.2
click at [206, 354] on div "Elements & Reports FDLE Scorecard Investigations FY 25/26 Search Dropdown Score…" at bounding box center [112, 344] width 225 height 688
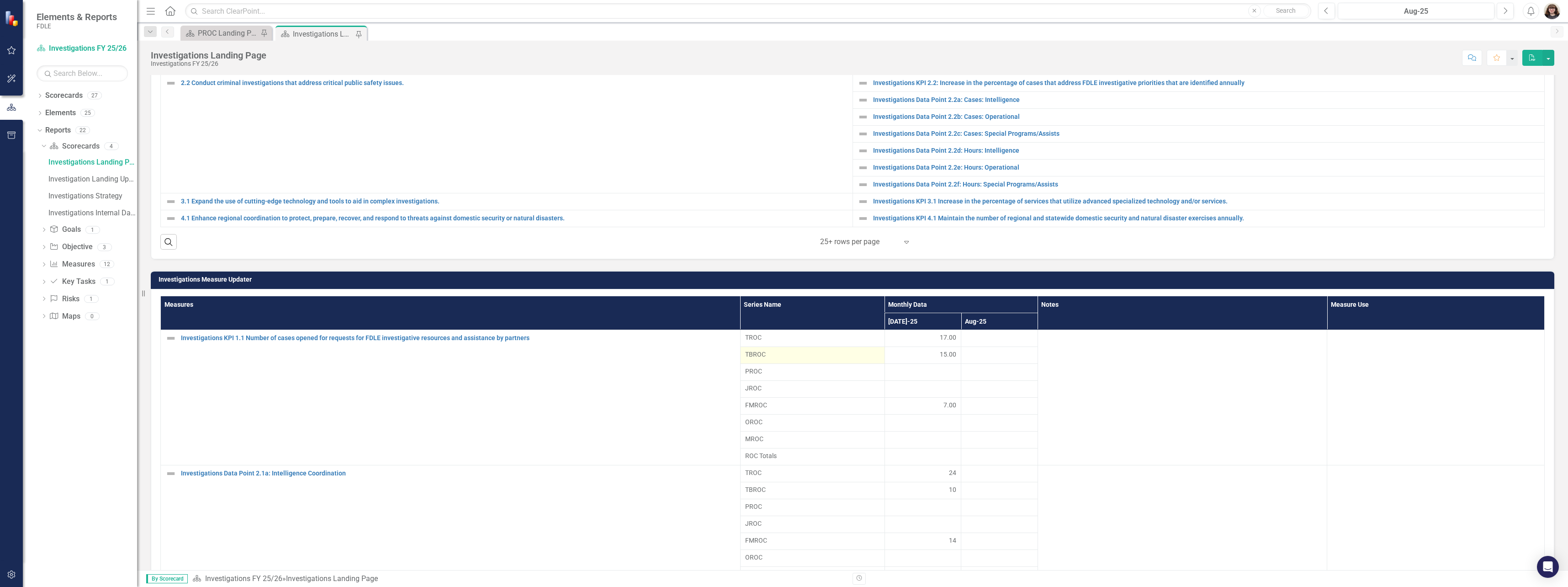
scroll to position [409, 0]
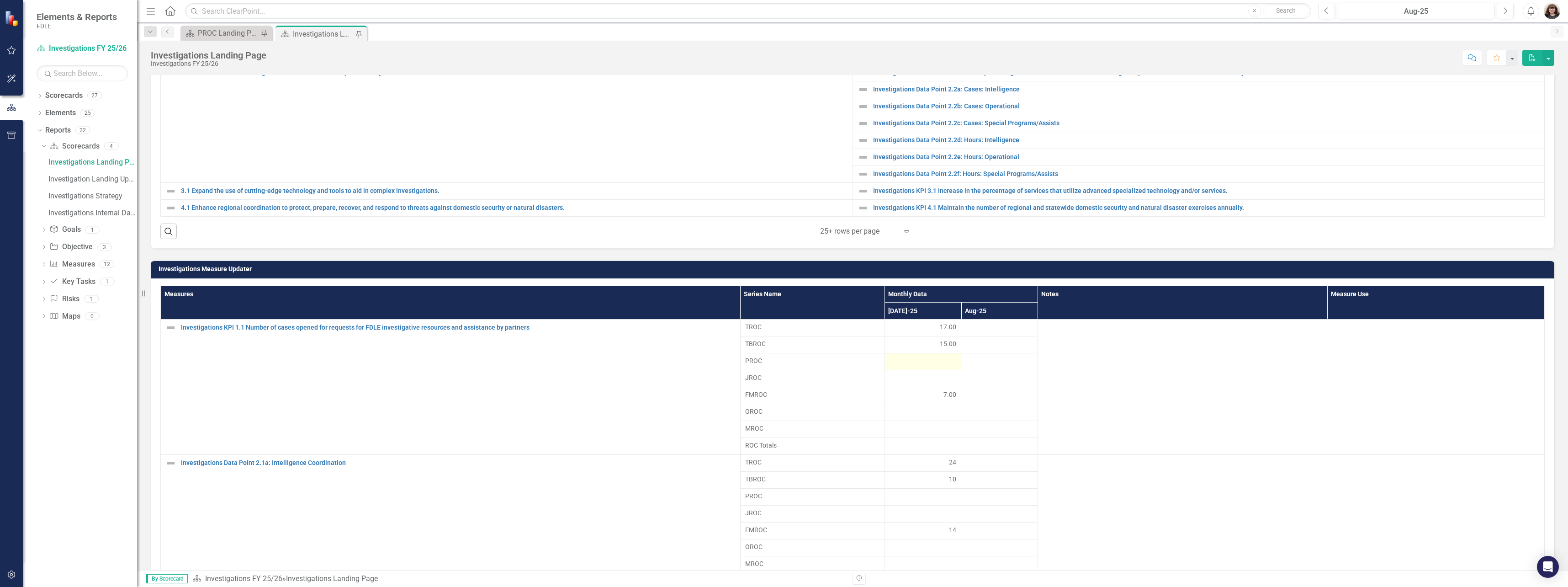
click at [919, 359] on div at bounding box center [923, 362] width 67 height 11
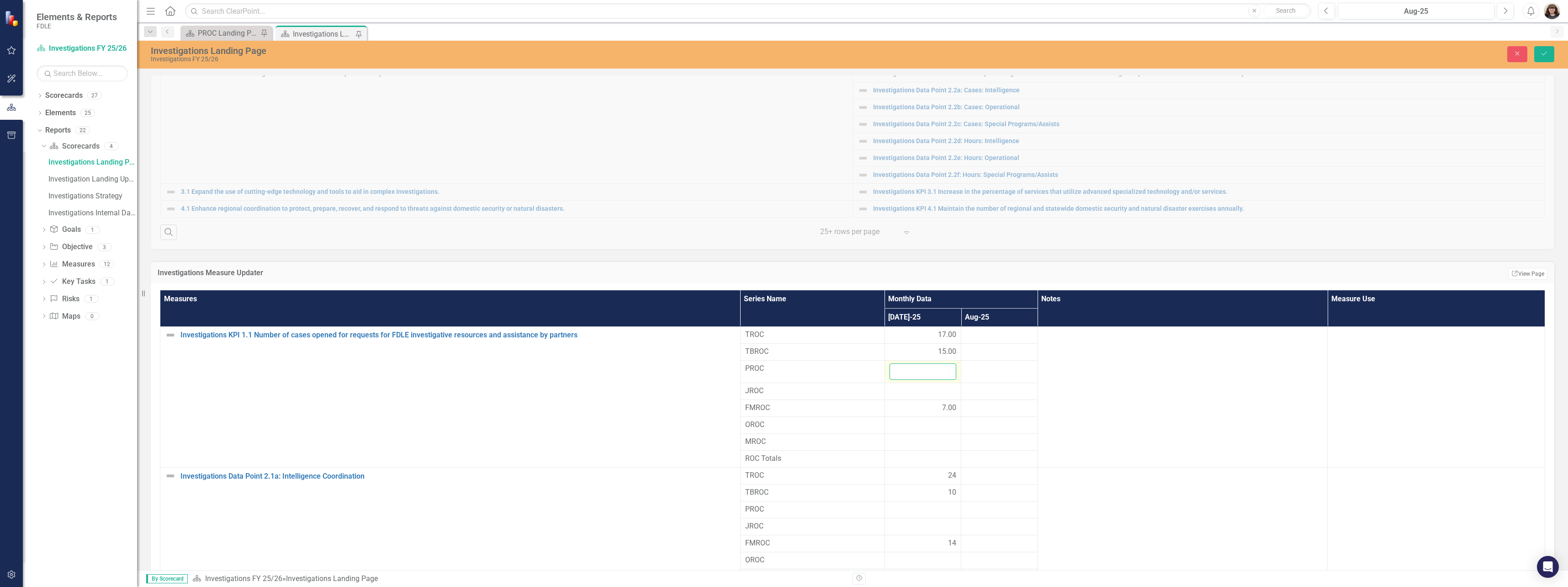
click at [922, 369] on input "number" at bounding box center [923, 372] width 67 height 17
type input "8"
click at [1551, 54] on button "Save" at bounding box center [1544, 54] width 20 height 16
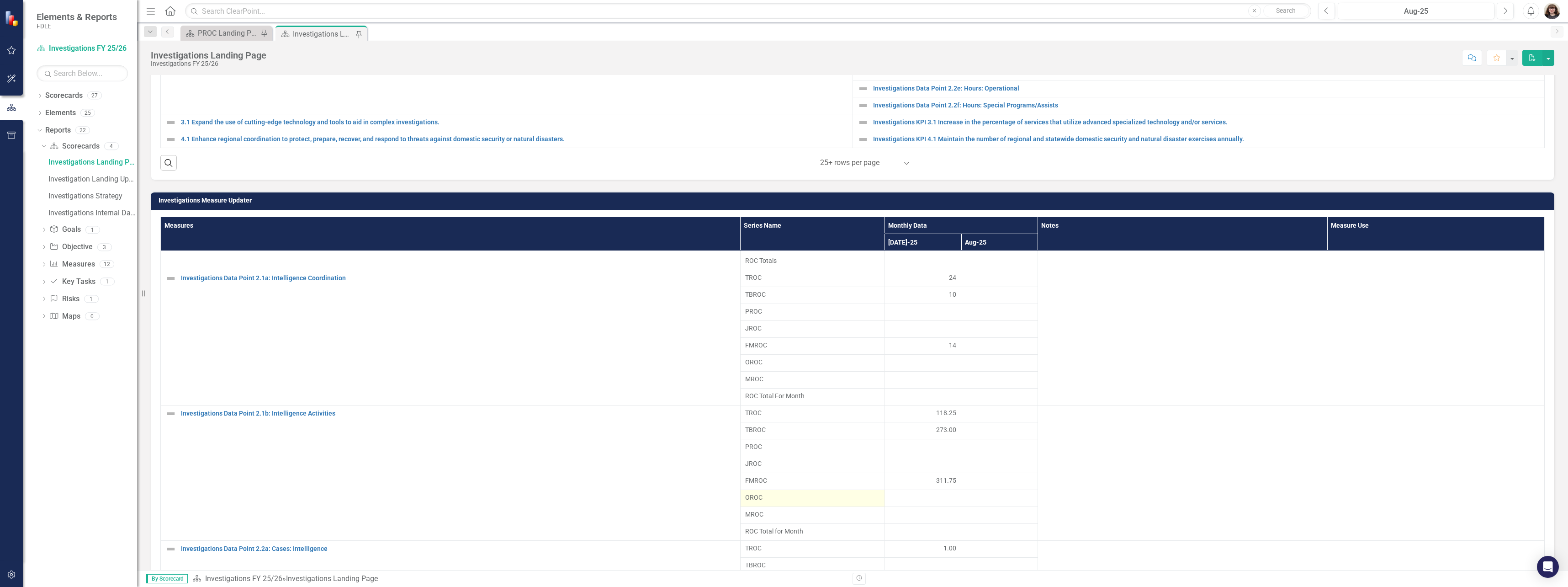
scroll to position [503, 0]
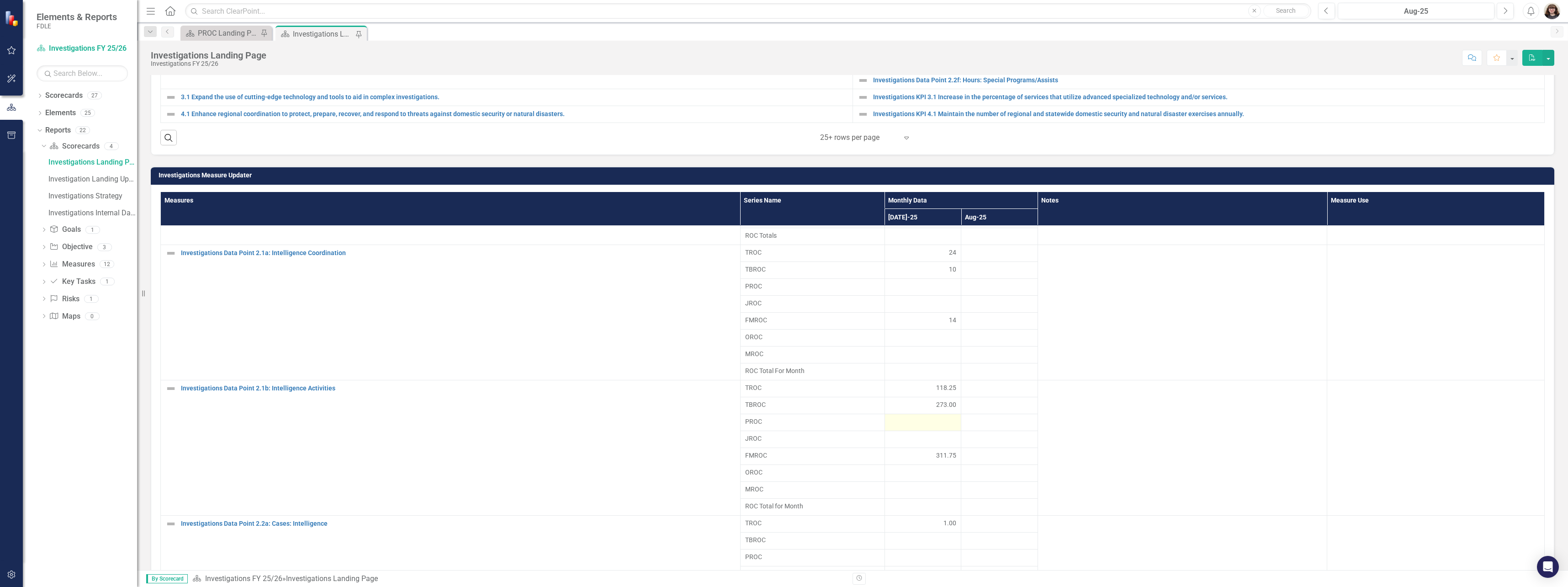
click at [922, 425] on div at bounding box center [923, 423] width 67 height 11
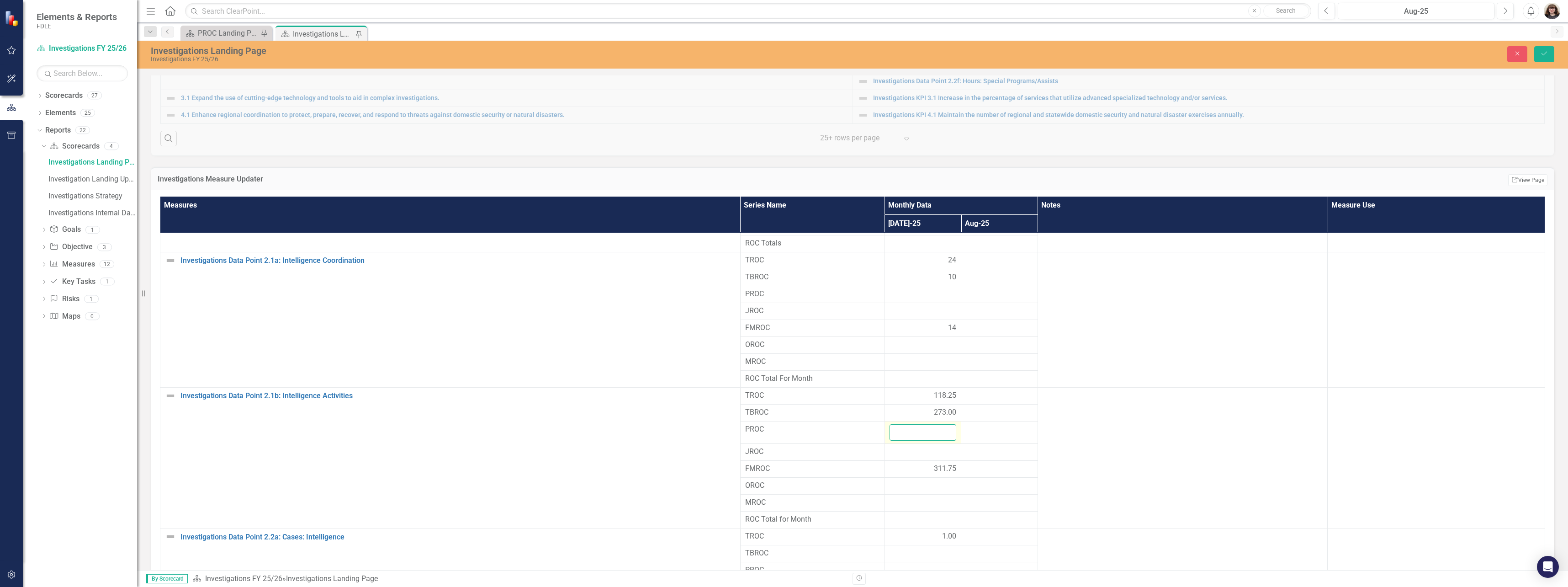
click at [933, 433] on input "number" at bounding box center [923, 433] width 67 height 17
type input "37"
click at [915, 345] on div at bounding box center [923, 345] width 67 height 11
click at [911, 294] on div at bounding box center [923, 294] width 67 height 11
click at [911, 293] on div at bounding box center [923, 294] width 67 height 11
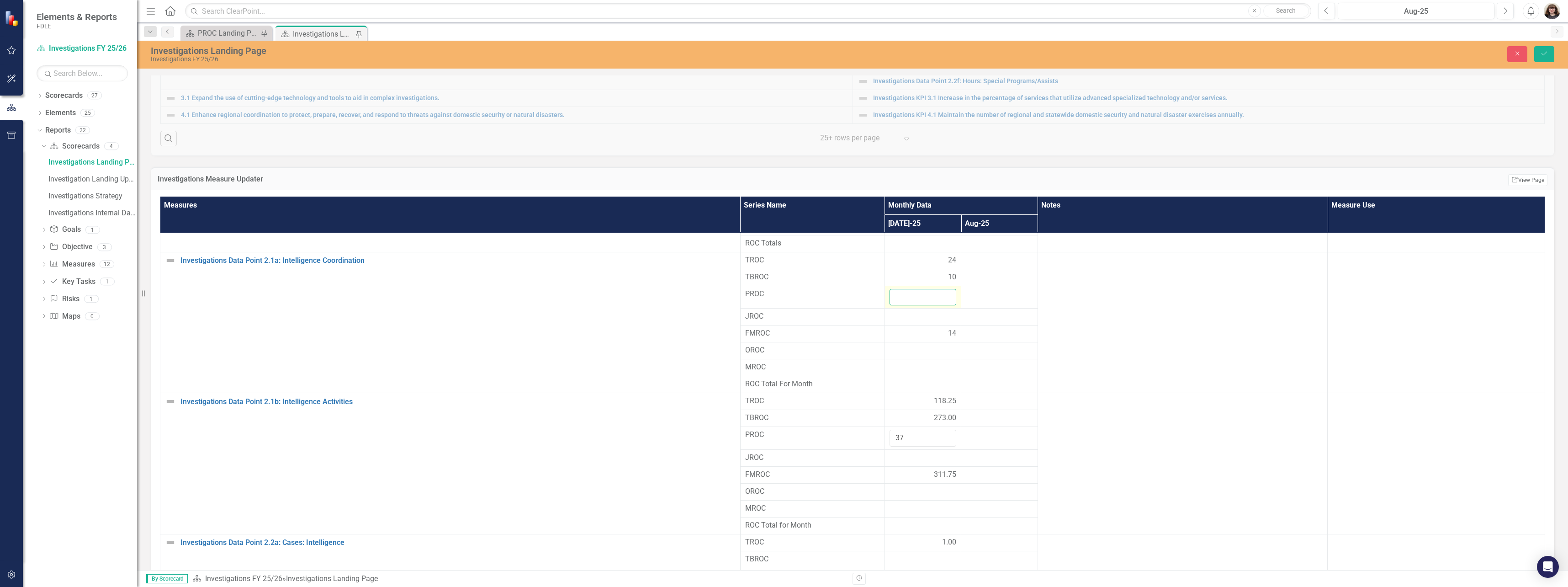
click at [907, 298] on input "number" at bounding box center [923, 297] width 67 height 17
type input "92.5"
click at [1544, 54] on icon "Save" at bounding box center [1544, 54] width 9 height 7
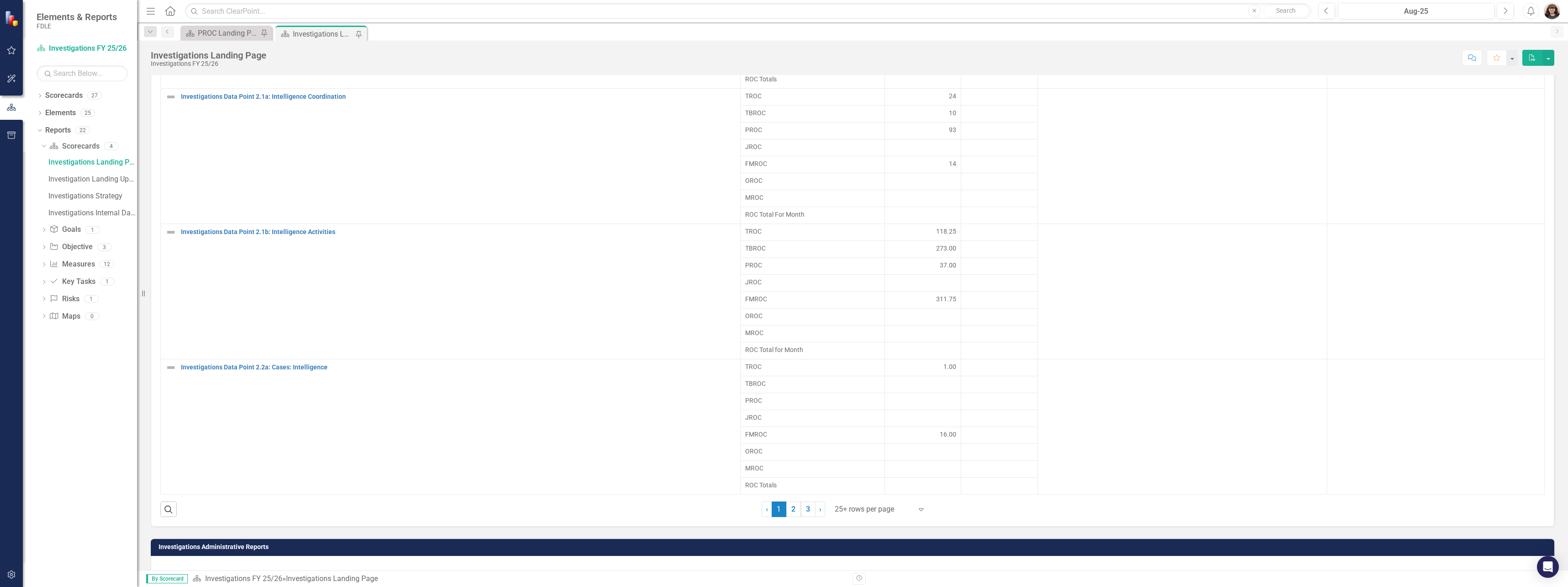
scroll to position [686, 0]
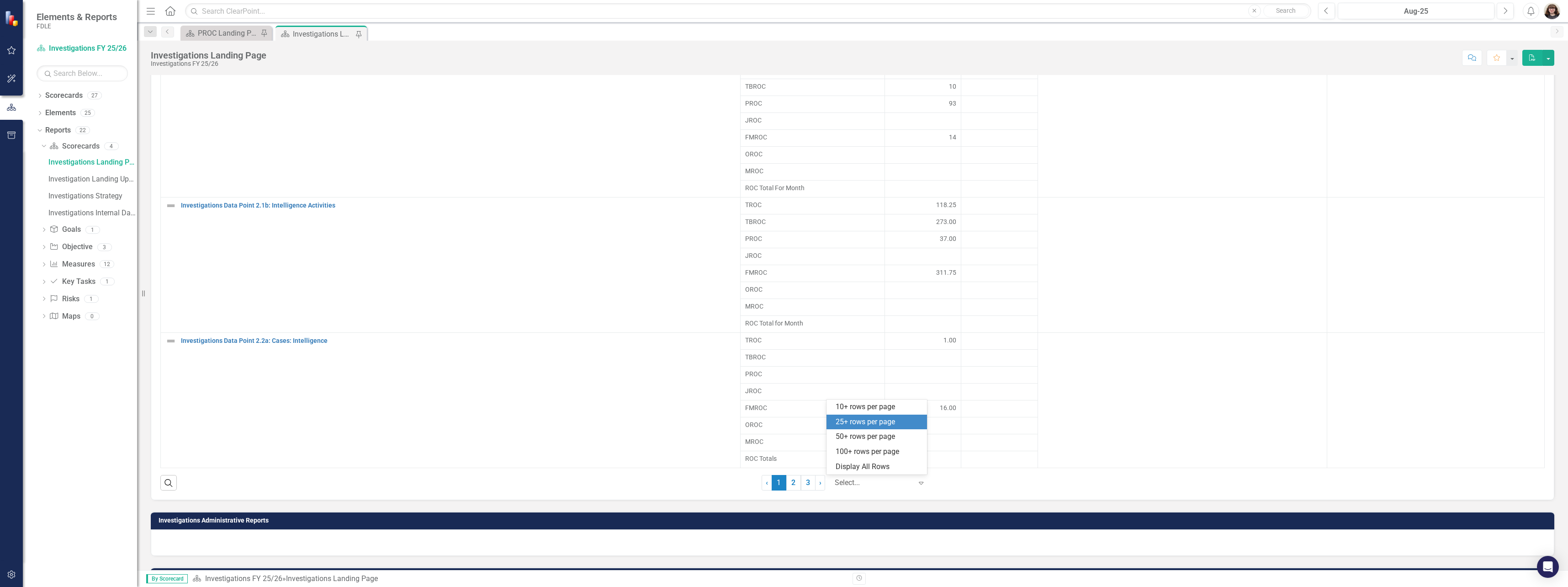
click at [917, 485] on icon "Expand" at bounding box center [921, 483] width 9 height 7
click at [895, 460] on div "Display All Rows" at bounding box center [877, 466] width 100 height 15
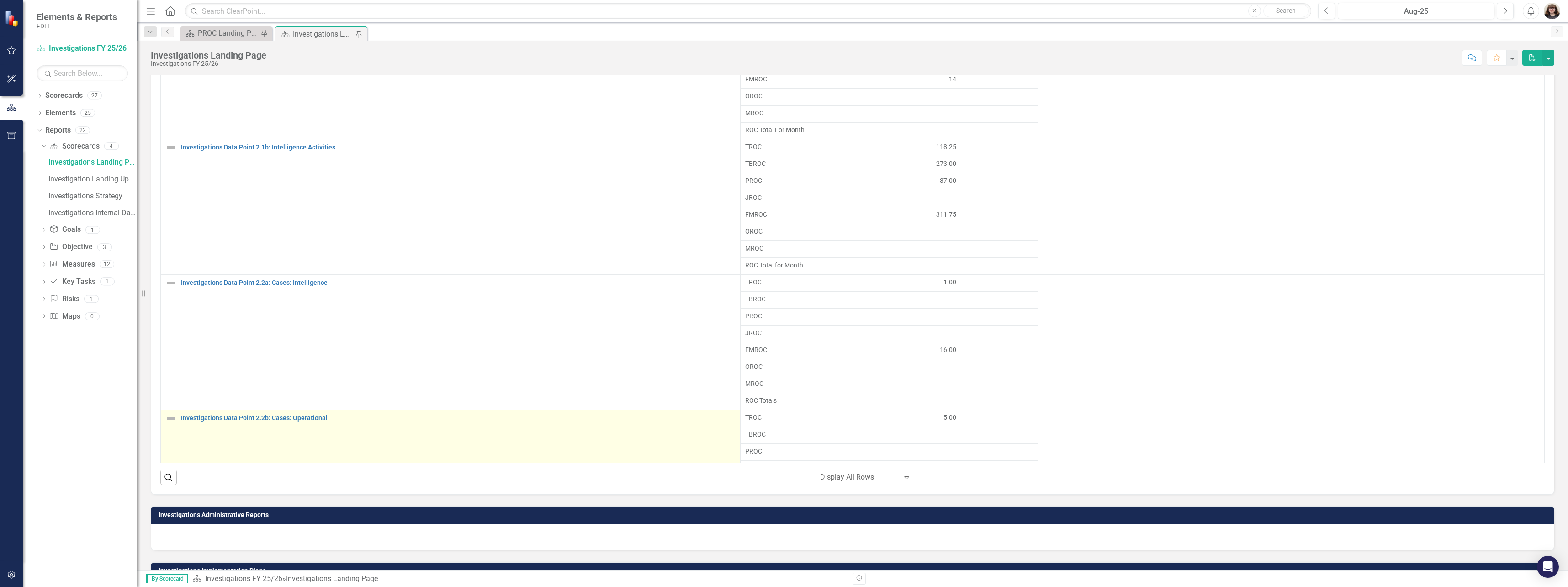
scroll to position [180, 0]
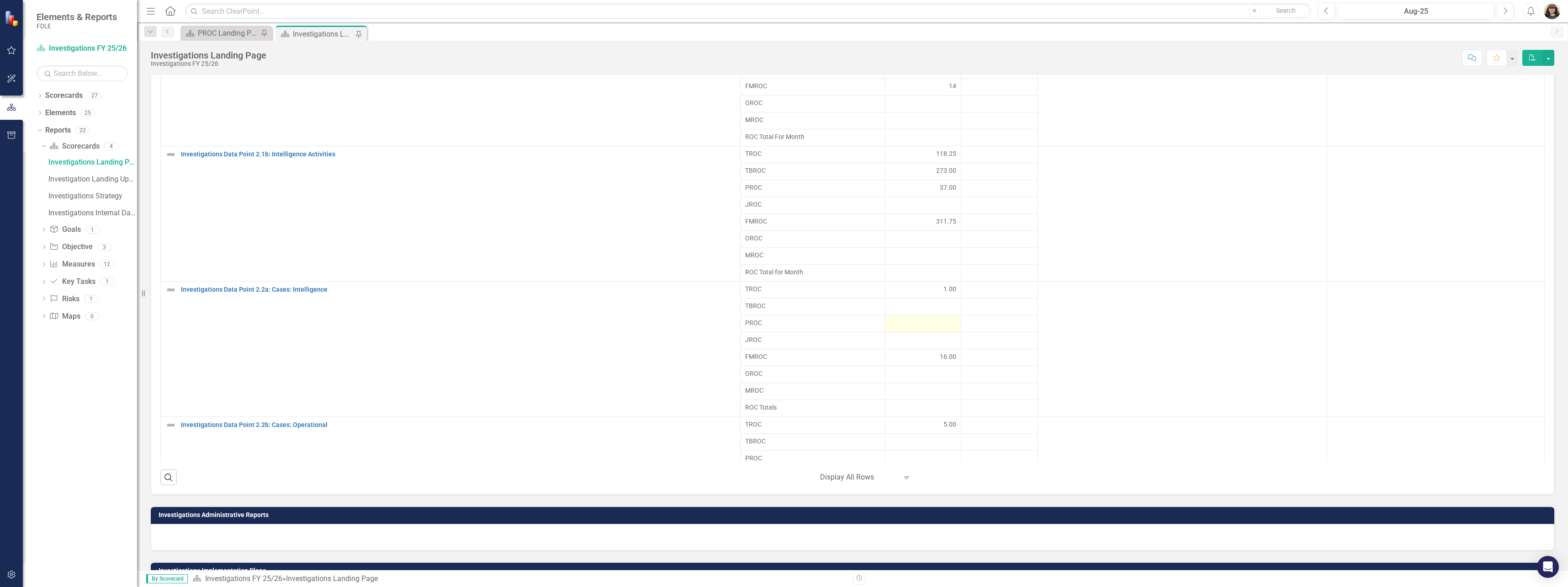
click at [929, 325] on div at bounding box center [923, 323] width 67 height 11
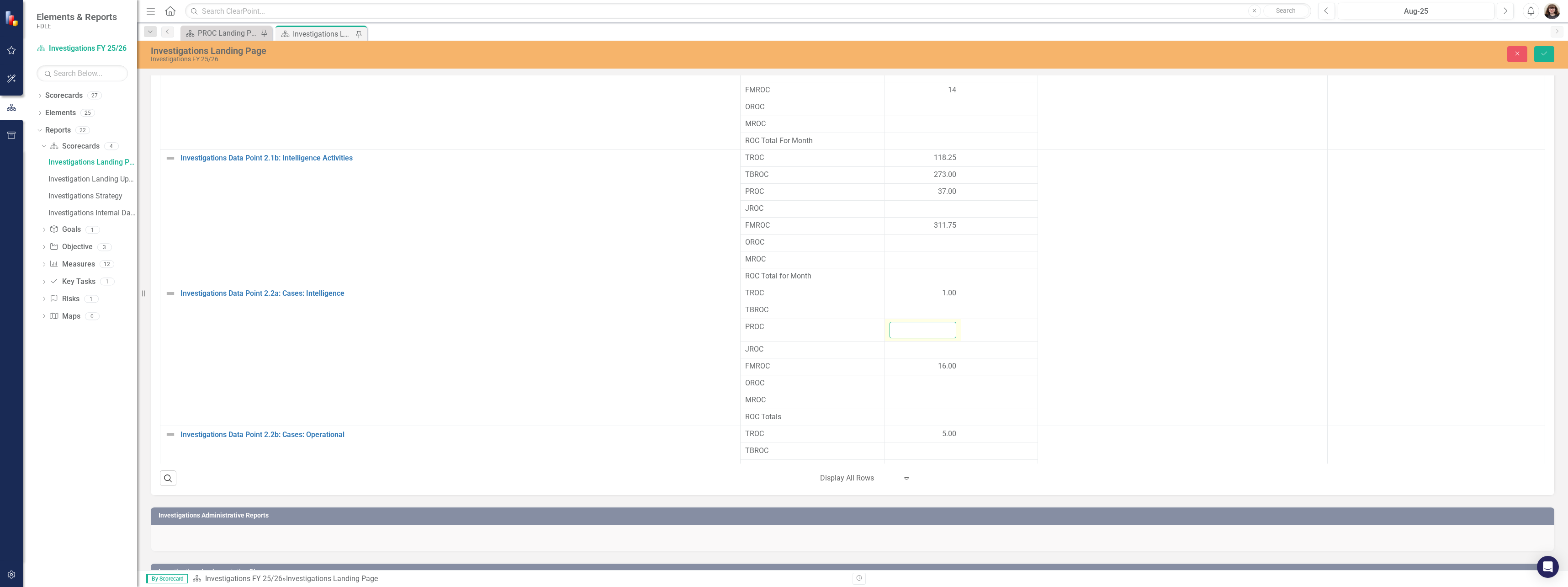
click at [933, 327] on input "number" at bounding box center [923, 330] width 67 height 17
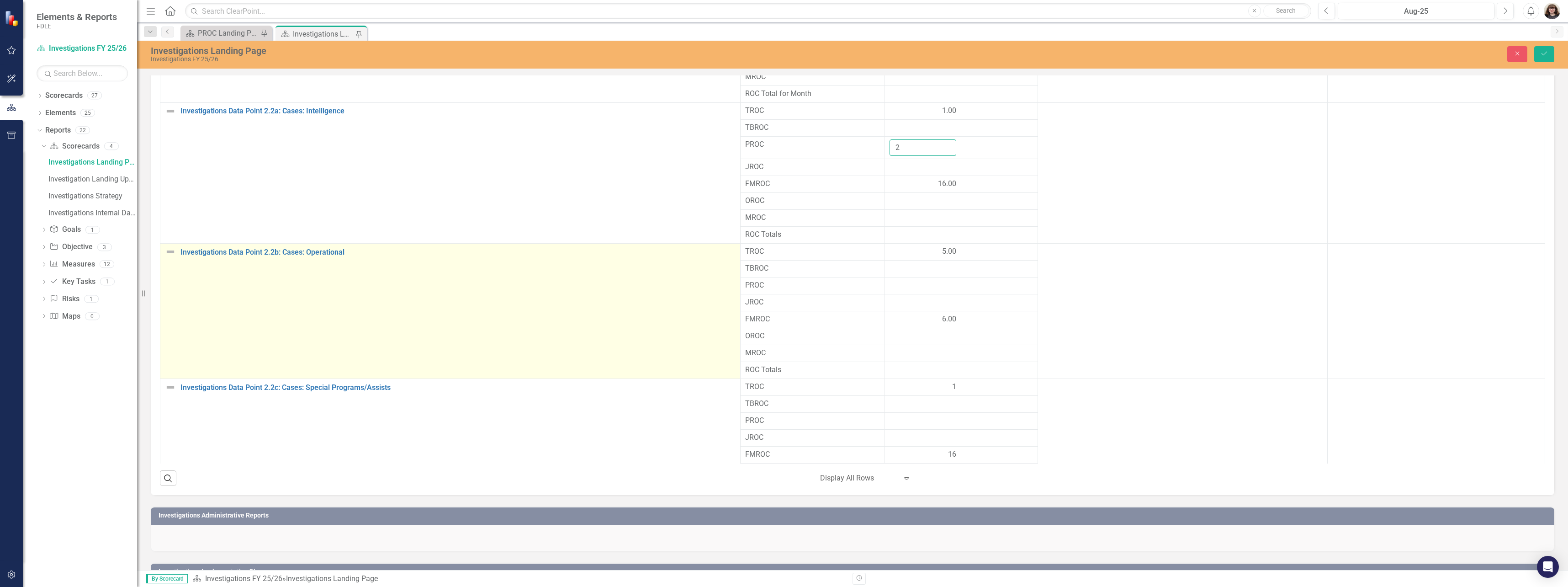
scroll to position [364, 0]
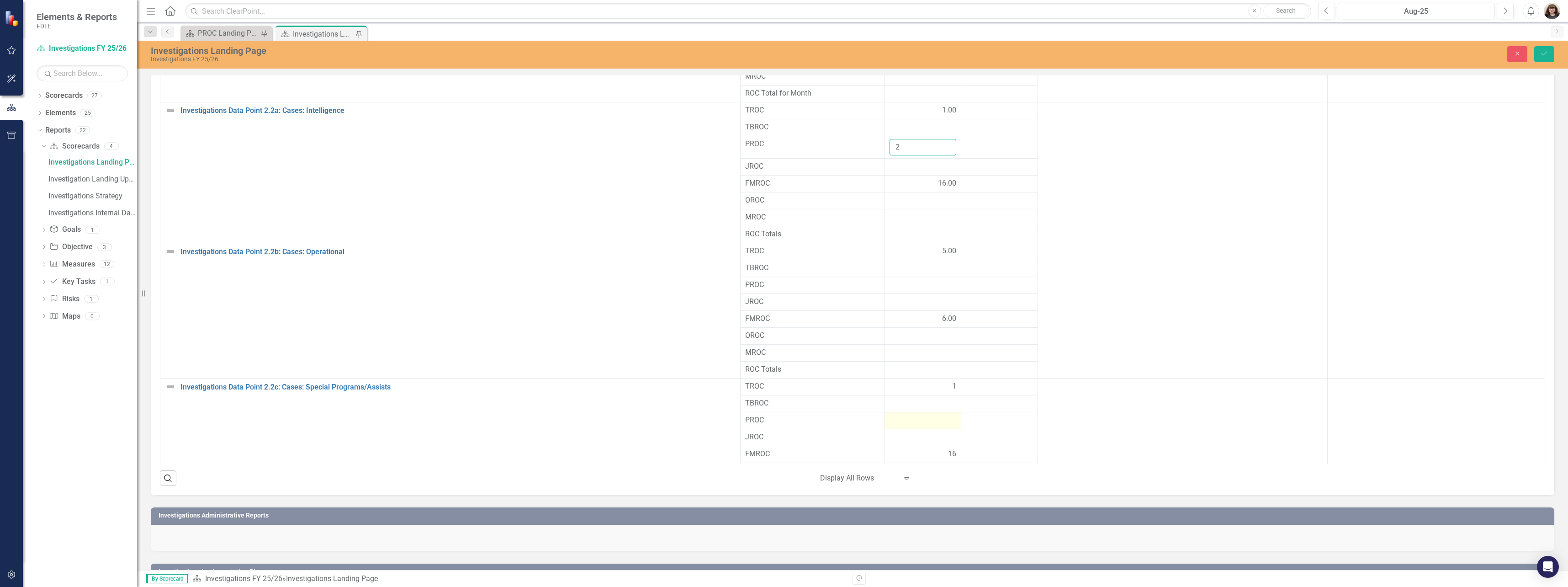
type input "2"
click at [942, 420] on div at bounding box center [923, 421] width 67 height 11
click at [926, 421] on input "number" at bounding box center [923, 424] width 67 height 17
type input "6"
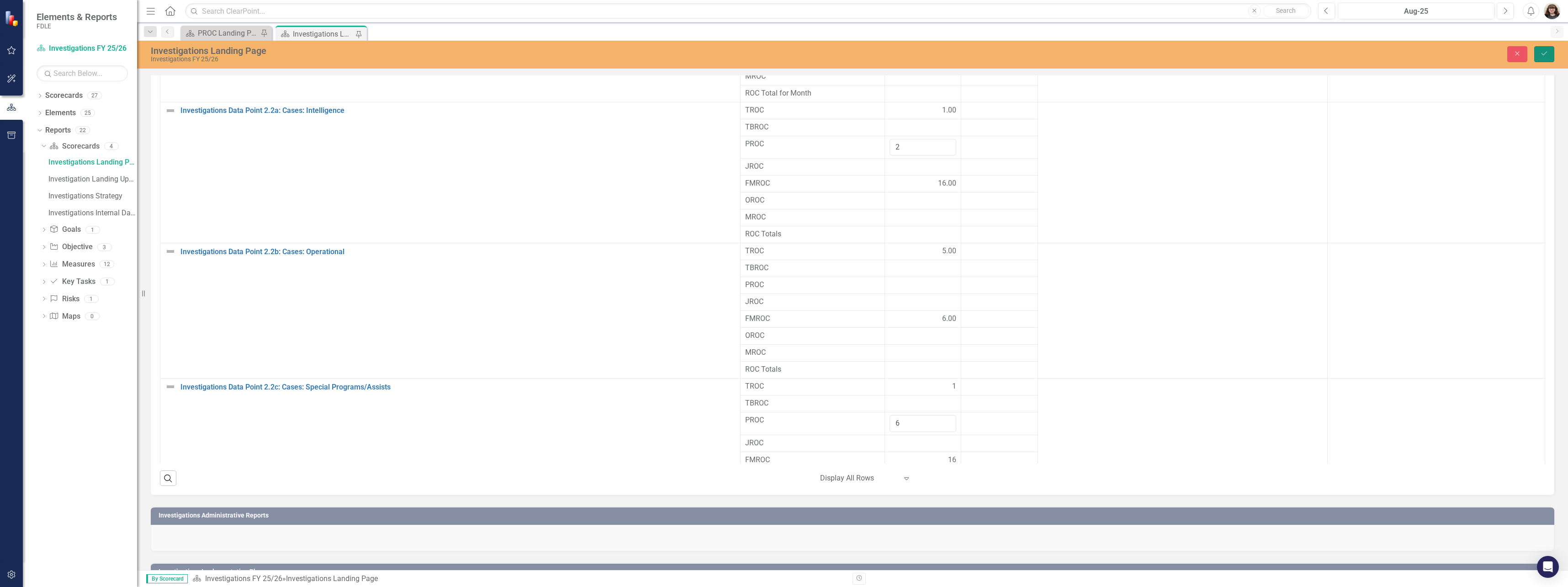
click at [1545, 51] on icon "Save" at bounding box center [1544, 54] width 9 height 7
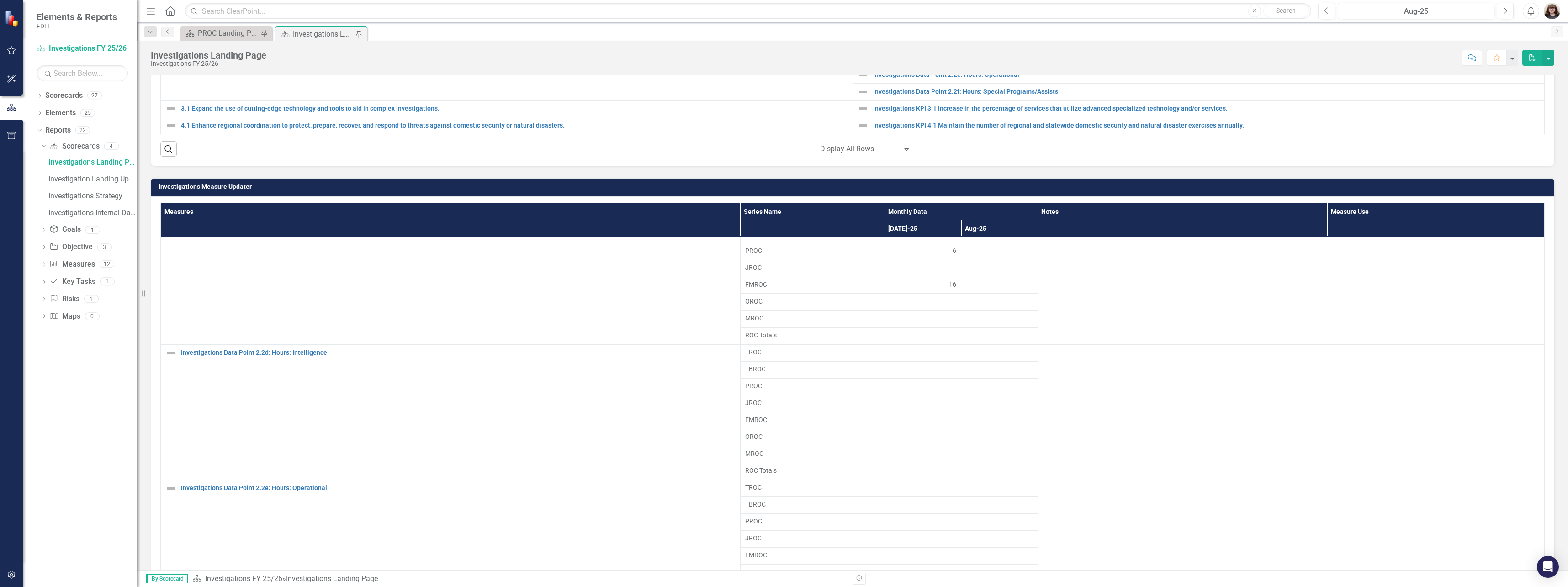
scroll to position [490, 0]
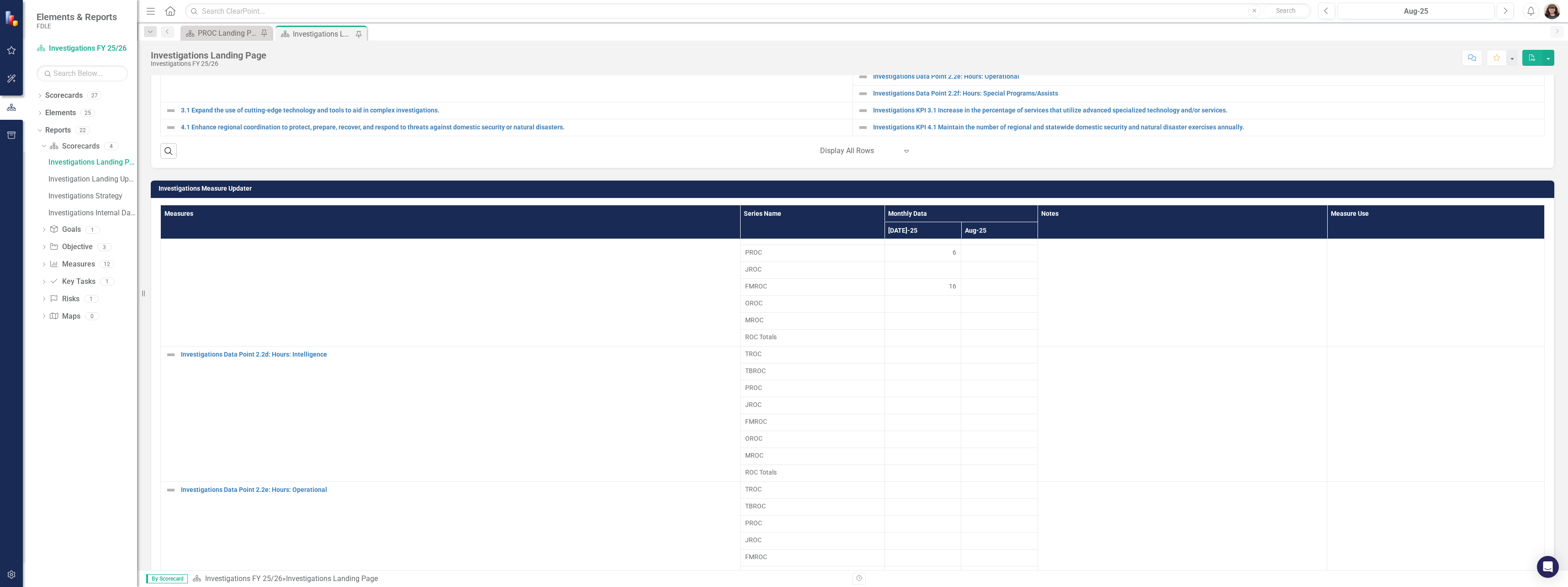
click at [242, 40] on div "Scorecard PROC Landing Page Pin" at bounding box center [226, 33] width 91 height 15
click at [241, 35] on div "PROC Landing Page" at bounding box center [228, 33] width 60 height 12
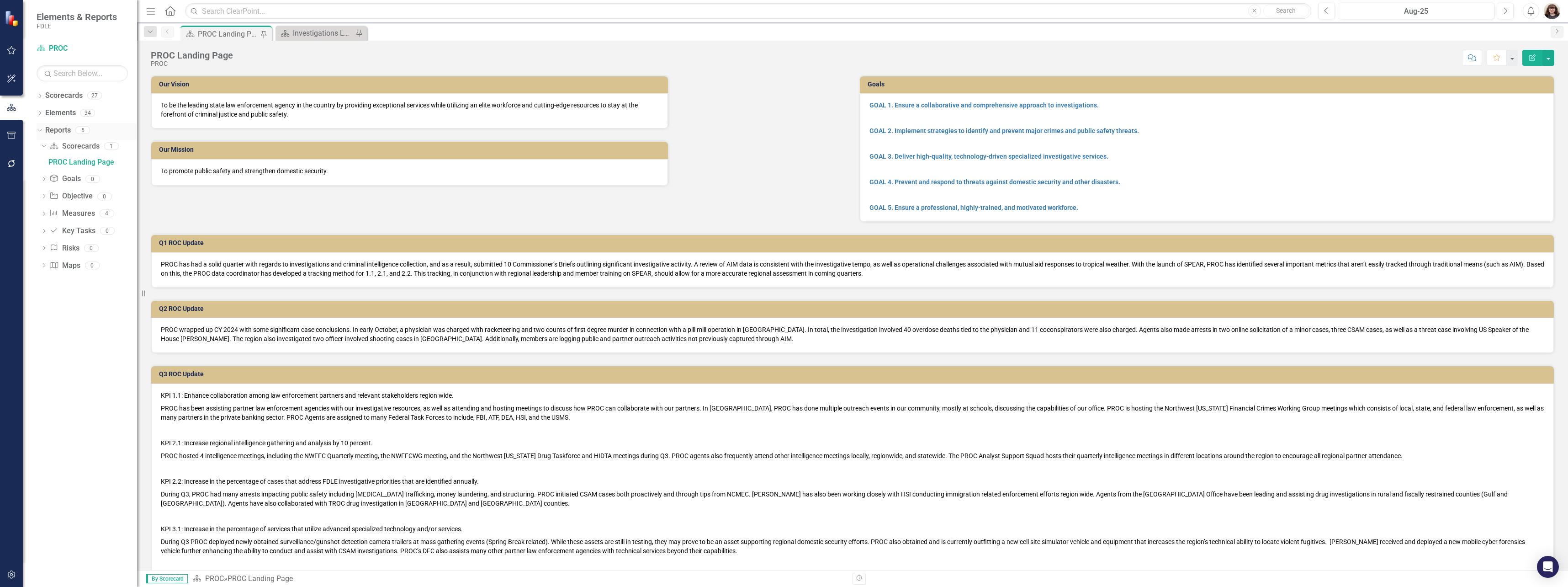
click at [40, 129] on icon "Dropdown" at bounding box center [38, 130] width 5 height 7
click at [38, 94] on icon "Dropdown" at bounding box center [40, 97] width 7 height 5
click at [41, 195] on div "Dropdown" at bounding box center [44, 199] width 7 height 8
click at [55, 216] on icon at bounding box center [54, 216] width 2 height 5
drag, startPoint x: 114, startPoint y: 305, endPoint x: 109, endPoint y: 307, distance: 5.4
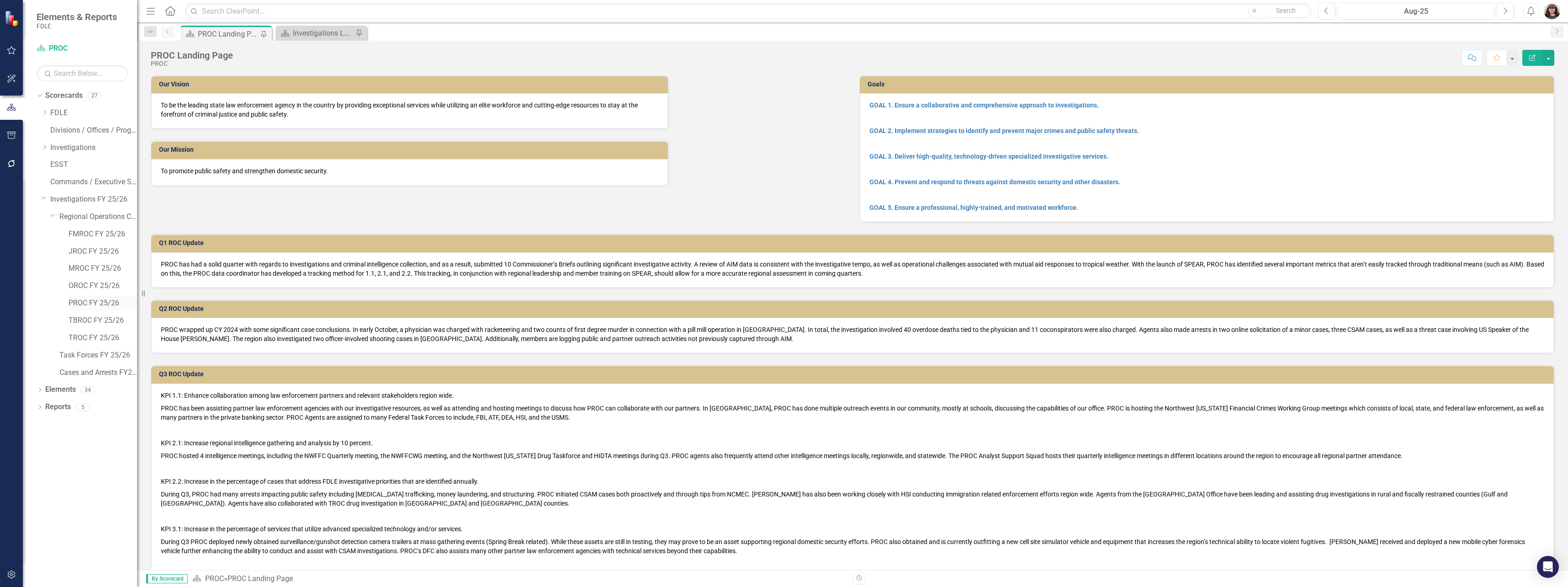
click at [114, 305] on link "PROC FY 25/26" at bounding box center [103, 303] width 69 height 10
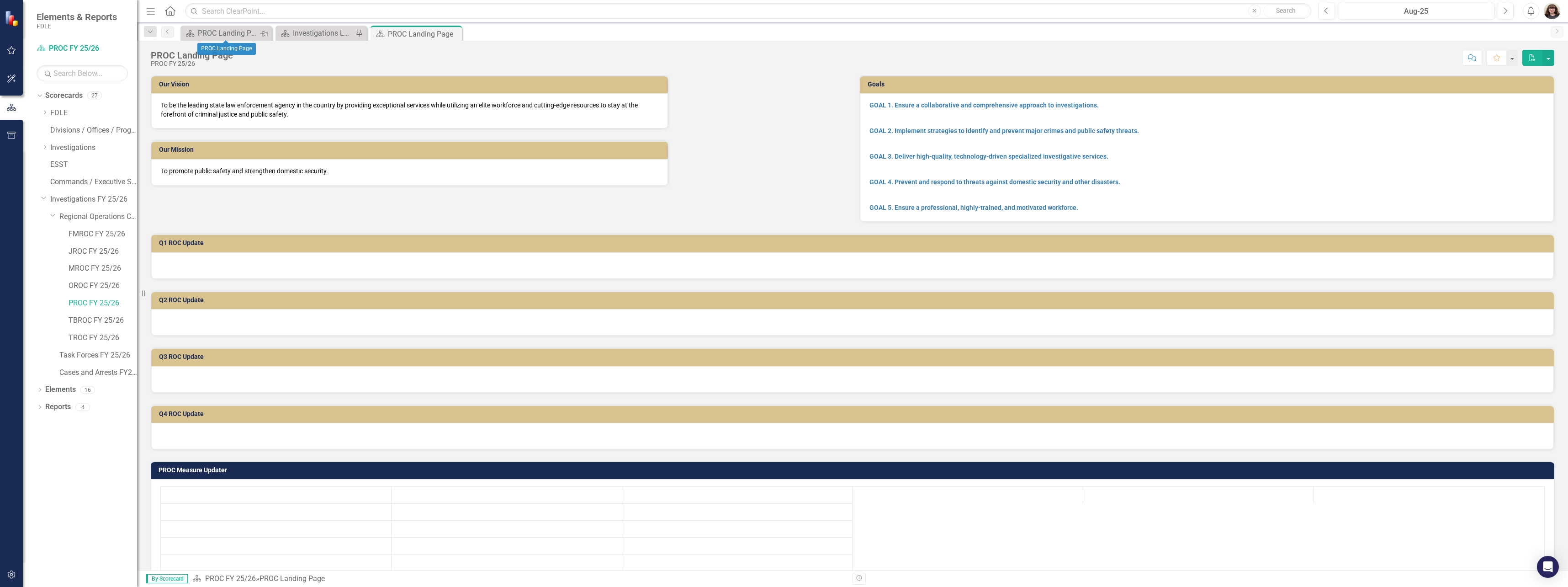
click at [262, 34] on icon "Pin" at bounding box center [264, 33] width 7 height 9
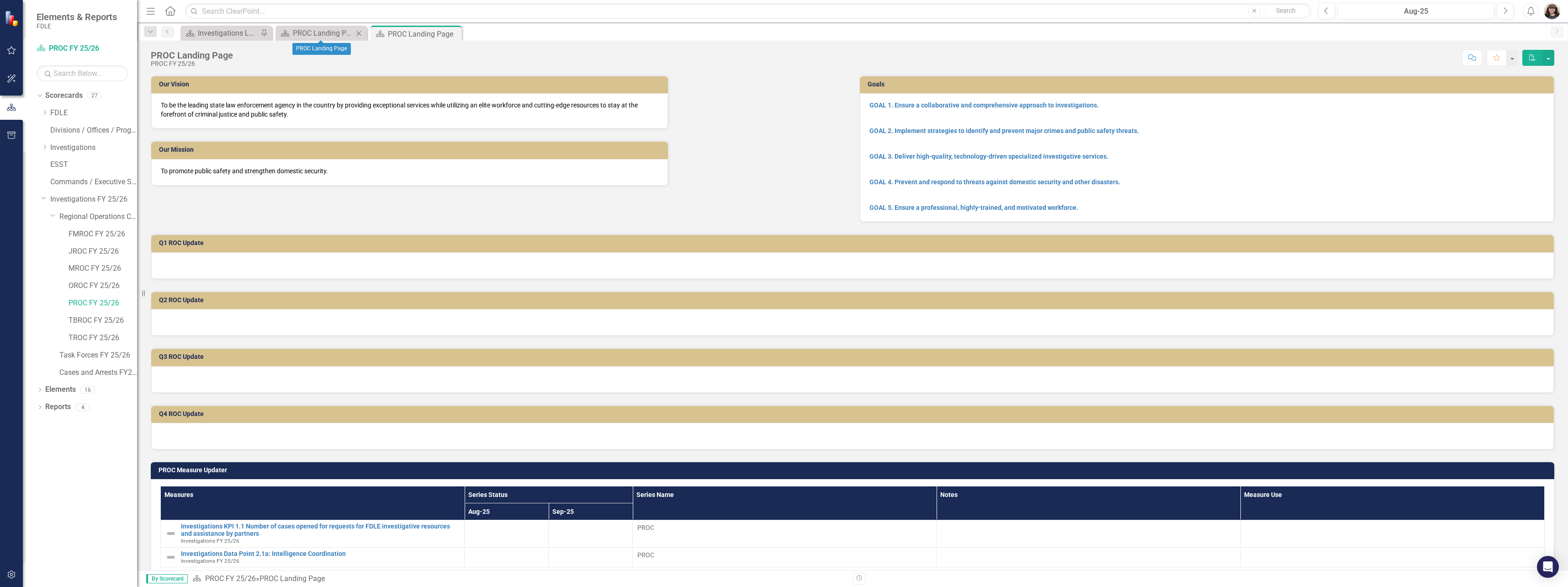
click at [358, 33] on icon "Close" at bounding box center [359, 33] width 9 height 7
click at [349, 36] on icon "Pin" at bounding box center [348, 33] width 7 height 9
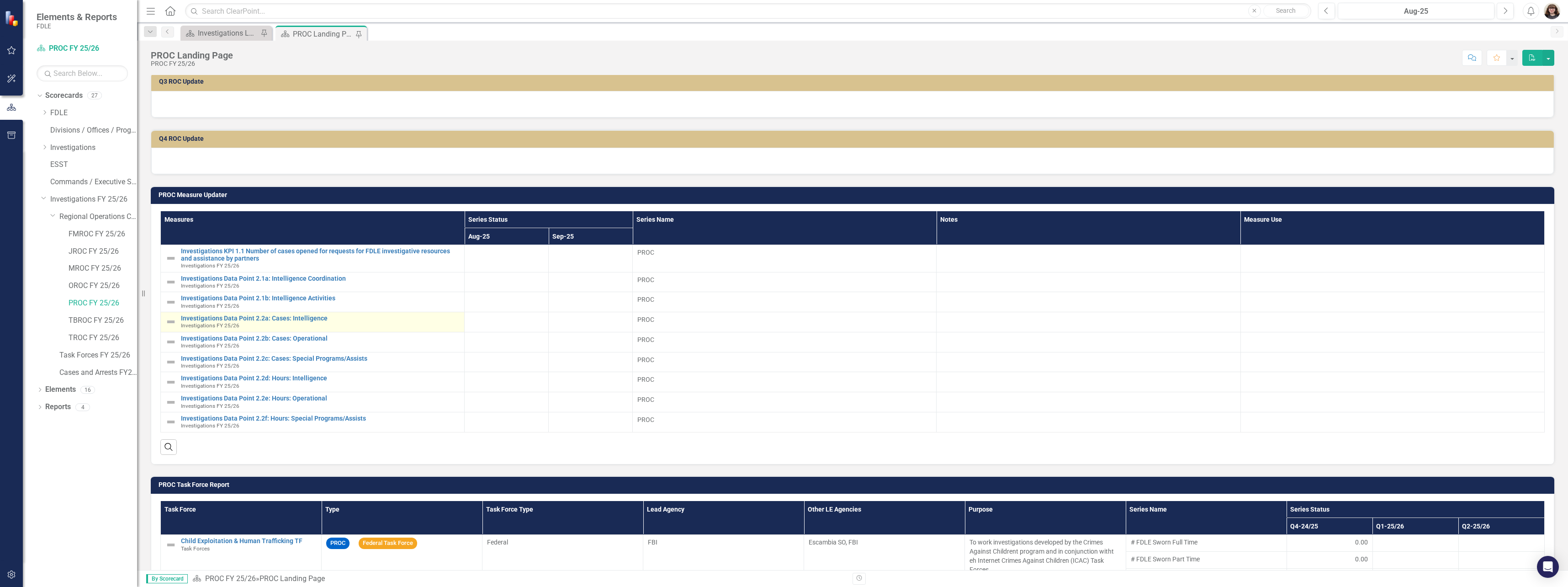
scroll to position [274, 0]
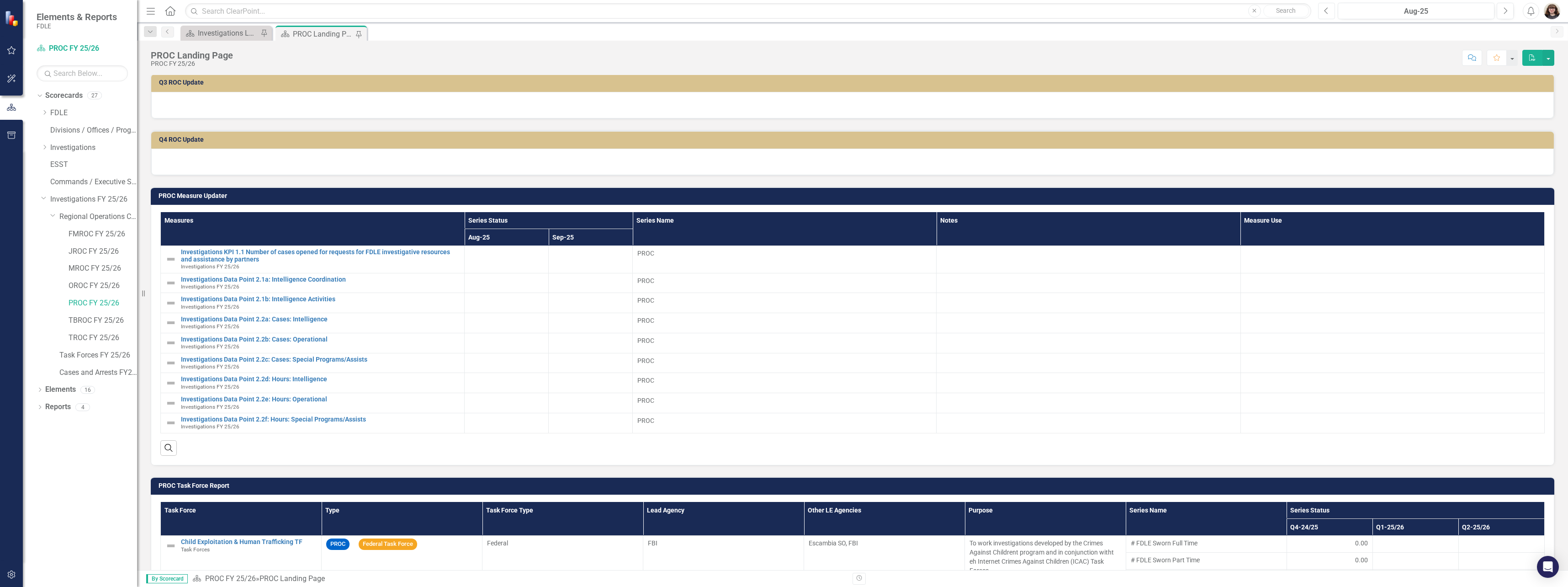
click at [1327, 14] on icon "Previous" at bounding box center [1326, 11] width 5 height 9
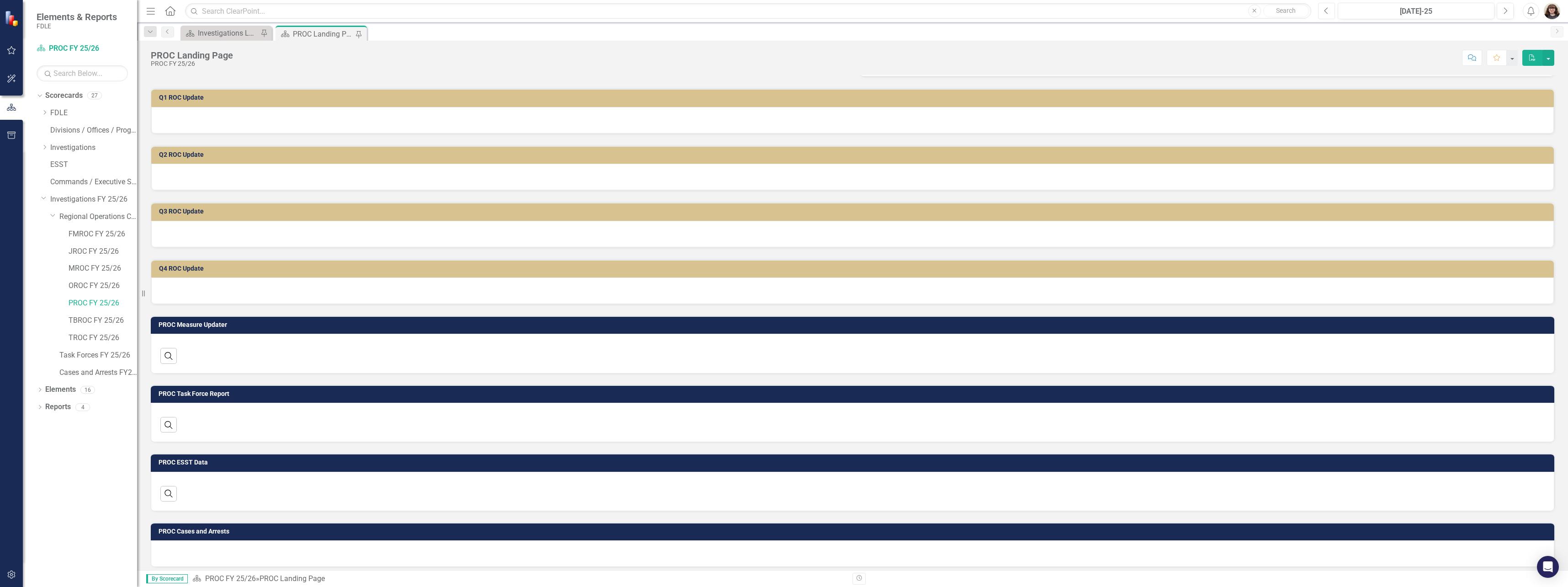
scroll to position [151, 0]
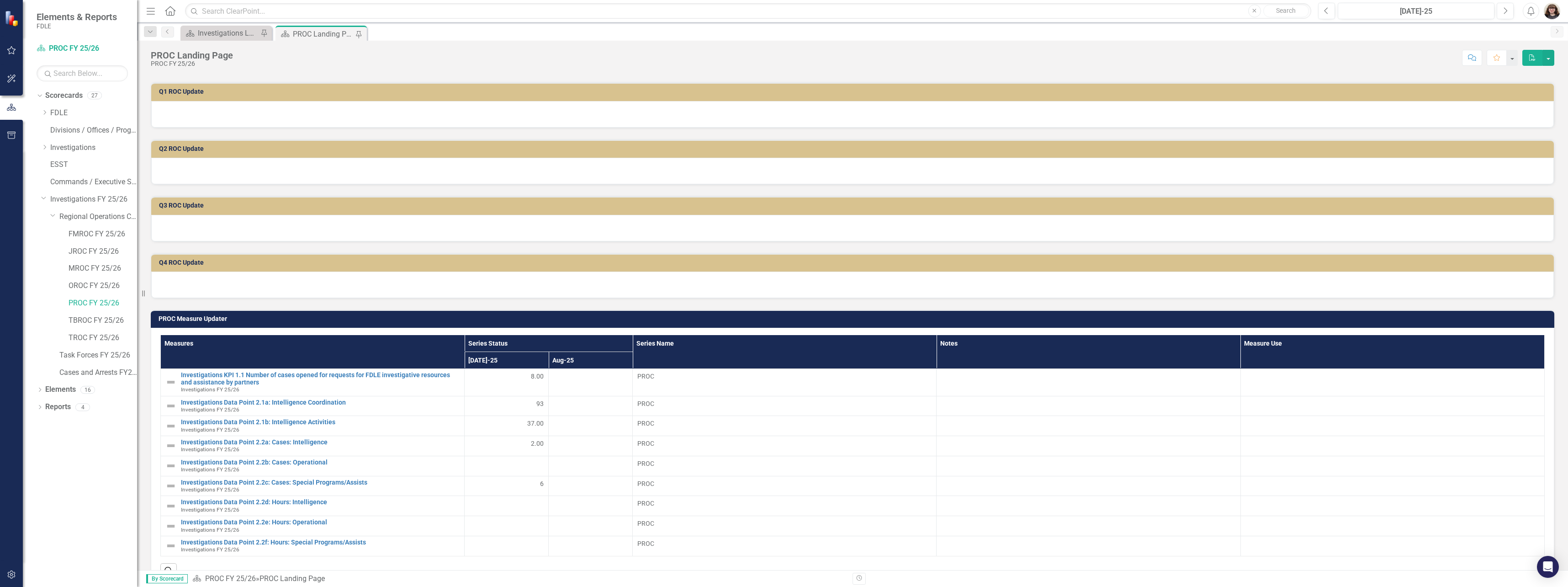
drag, startPoint x: 52, startPoint y: 213, endPoint x: 47, endPoint y: 210, distance: 5.8
click at [52, 214] on icon "Dropdown" at bounding box center [53, 215] width 5 height 7
click at [43, 198] on icon "Dropdown" at bounding box center [44, 197] width 5 height 7
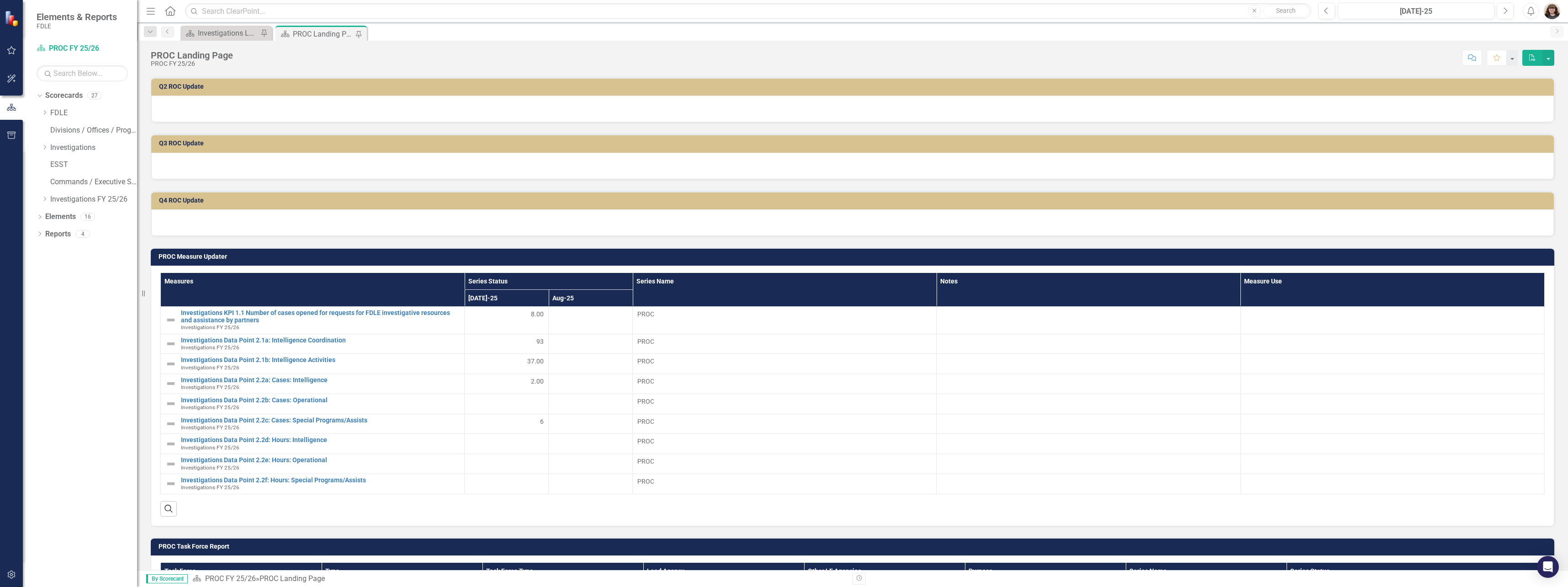
scroll to position [243, 0]
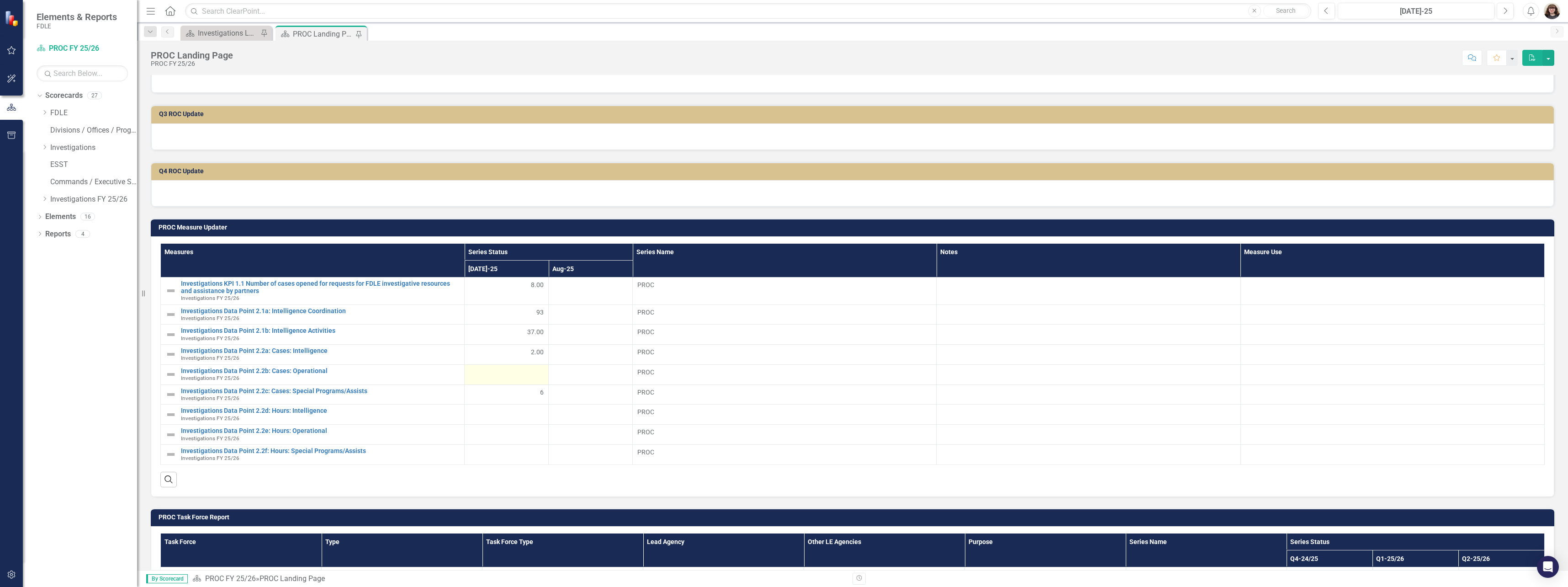
click at [510, 374] on div at bounding box center [506, 373] width 74 height 11
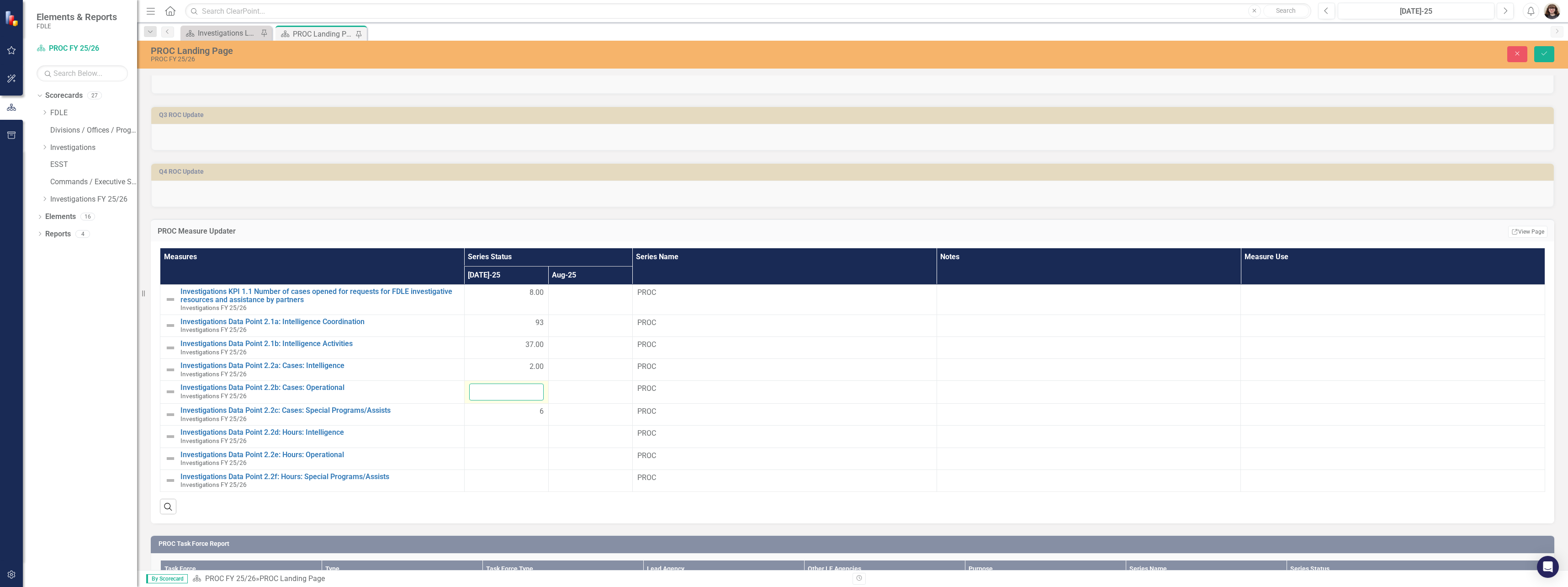
click at [523, 391] on input "number" at bounding box center [506, 392] width 74 height 17
type input "2"
click at [521, 415] on div "6" at bounding box center [506, 411] width 74 height 10
drag, startPoint x: 513, startPoint y: 408, endPoint x: 473, endPoint y: 405, distance: 40.1
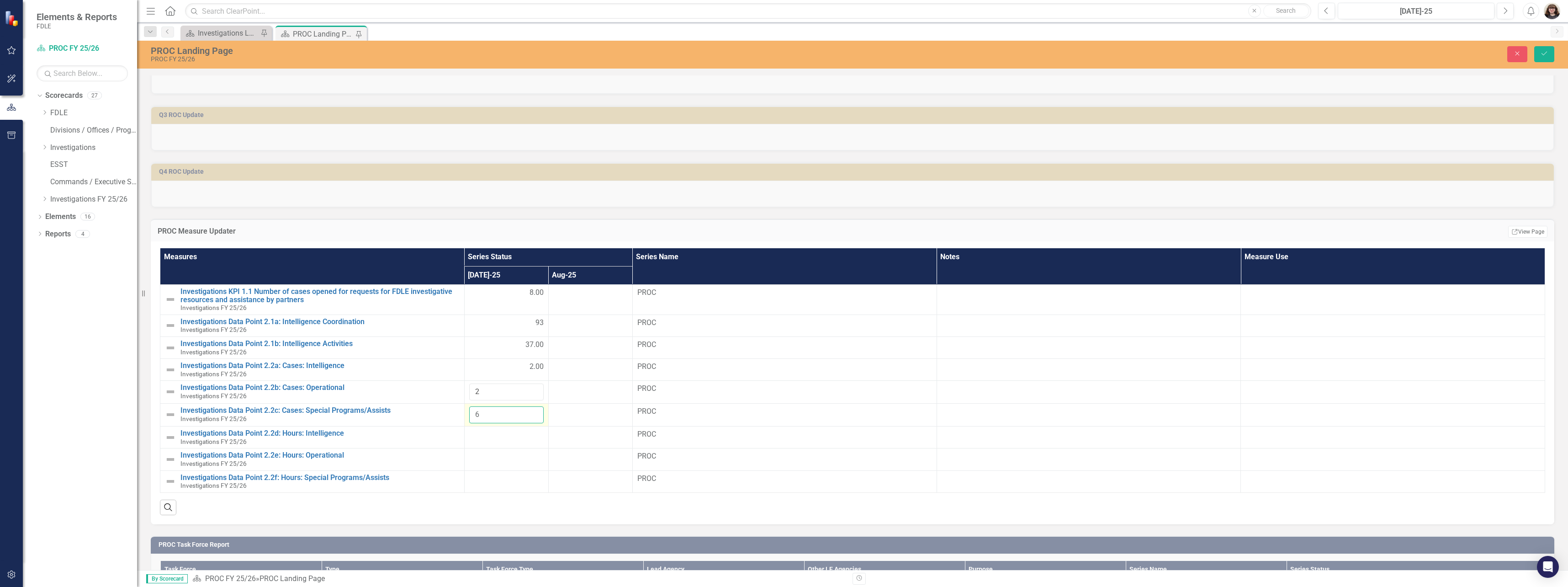
click at [473, 405] on td "6" at bounding box center [506, 415] width 84 height 23
type input "10"
click at [1549, 49] on button "Save" at bounding box center [1544, 54] width 20 height 16
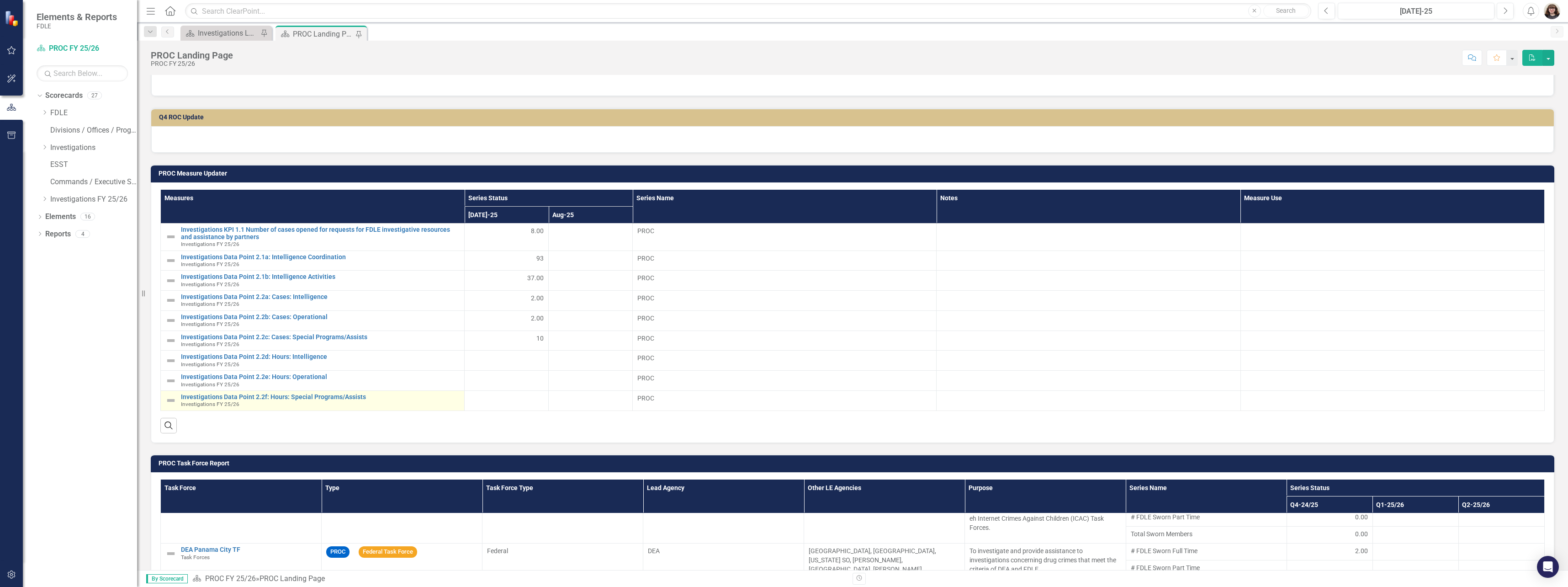
scroll to position [293, 0]
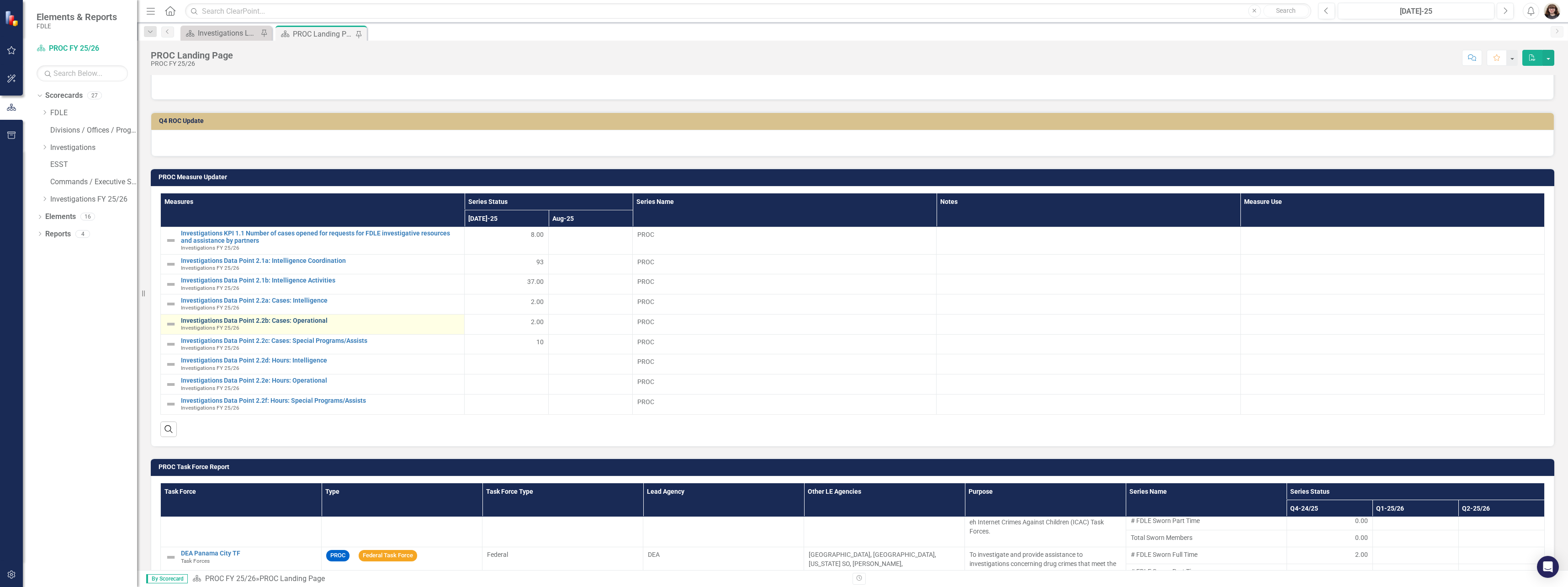
click at [283, 317] on link "Investigations Data Point 2.2b: Cases: Operational" at bounding box center [320, 320] width 279 height 7
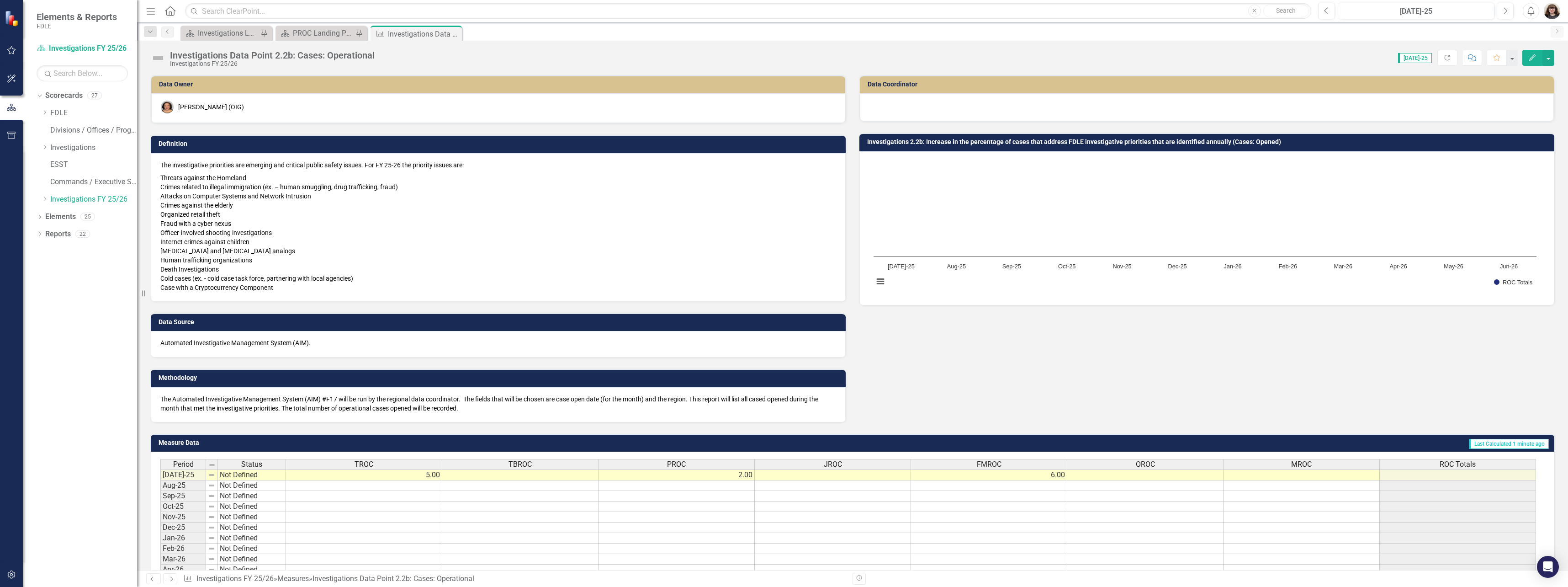
scroll to position [105, 0]
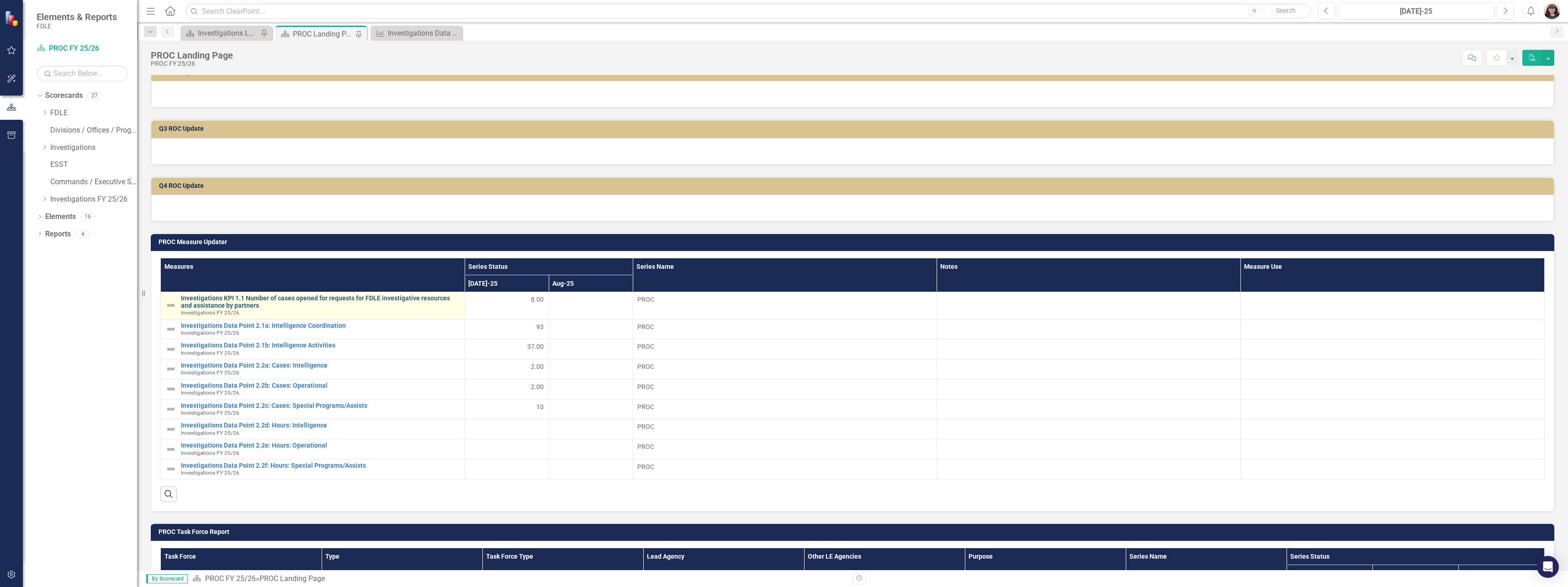
scroll to position [228, 0]
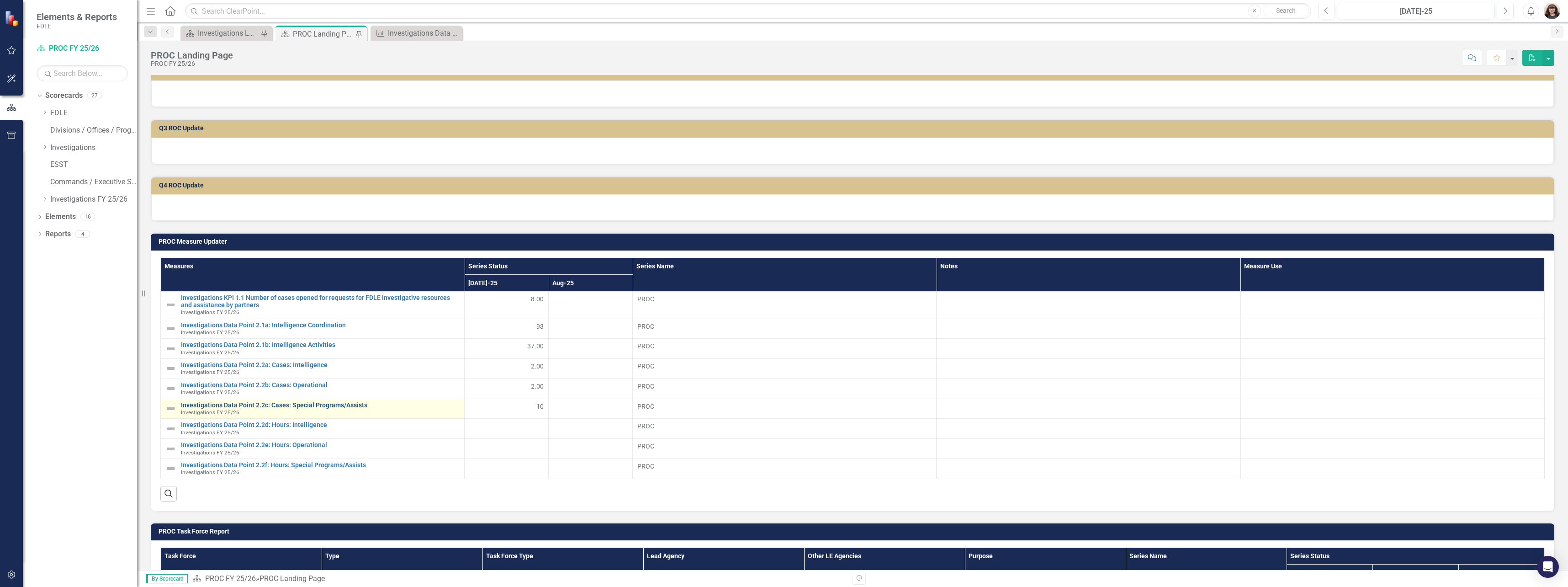
click at [295, 402] on link "Investigations Data Point 2.2c: Cases: Special Programs/Assists" at bounding box center [320, 405] width 279 height 7
